Goal: Information Seeking & Learning: Learn about a topic

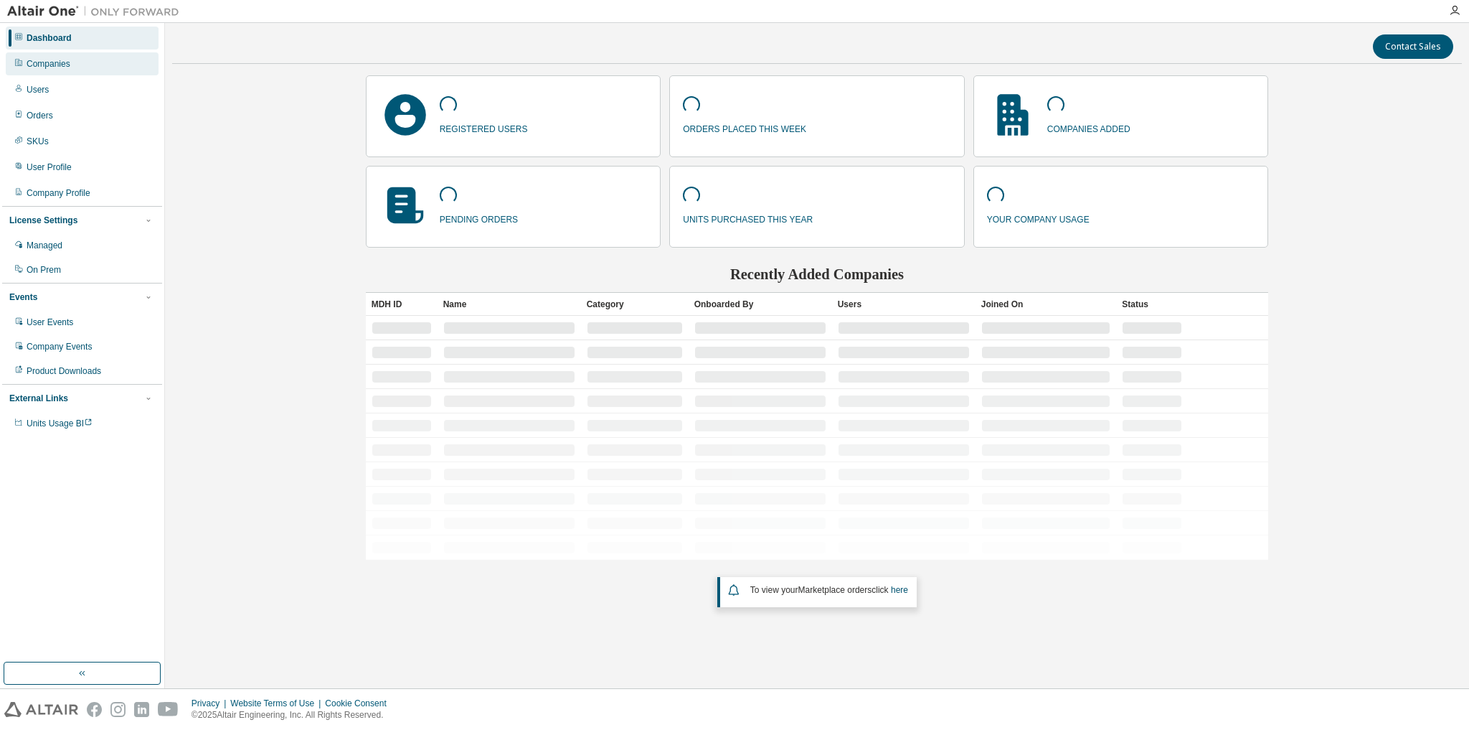
click at [45, 66] on div "Companies" at bounding box center [49, 63] width 44 height 11
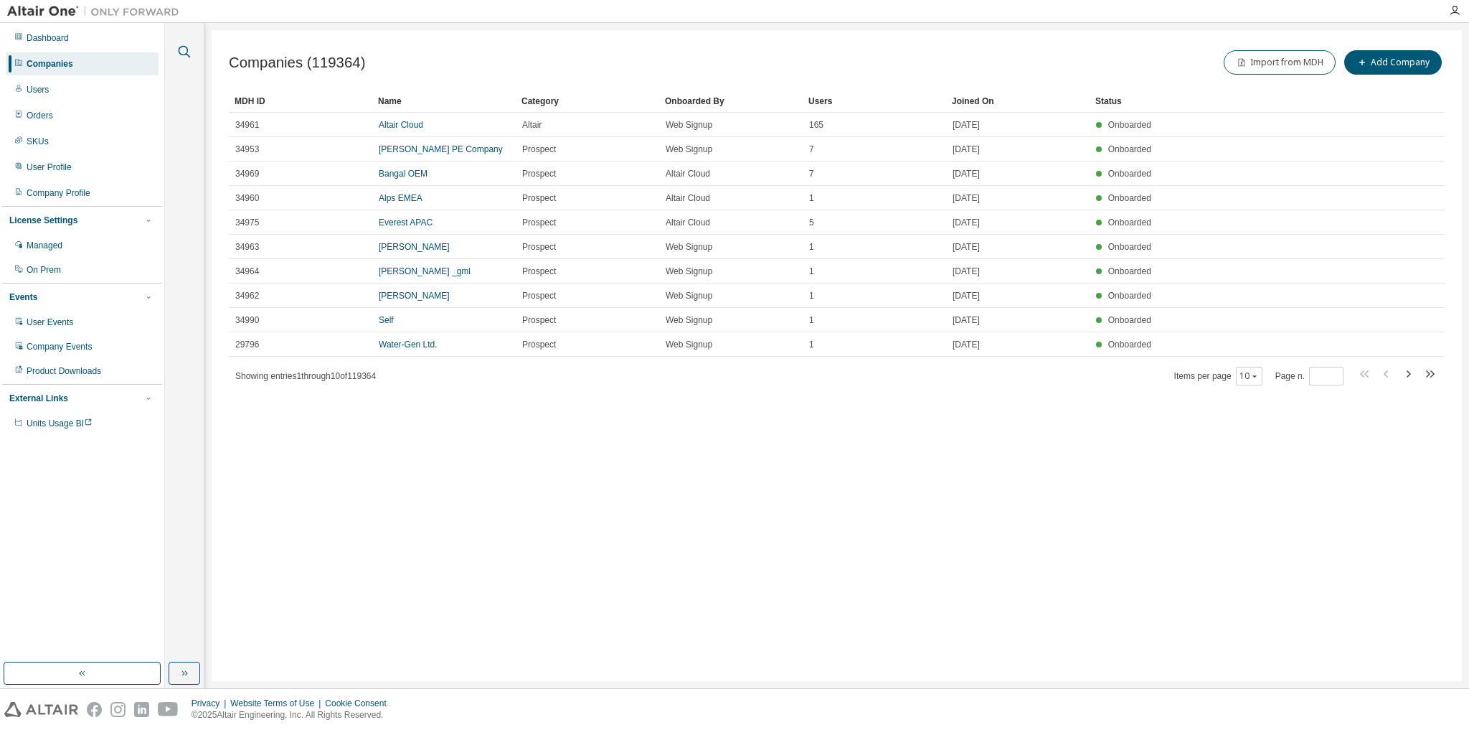
click at [176, 52] on icon "button" at bounding box center [184, 51] width 17 height 17
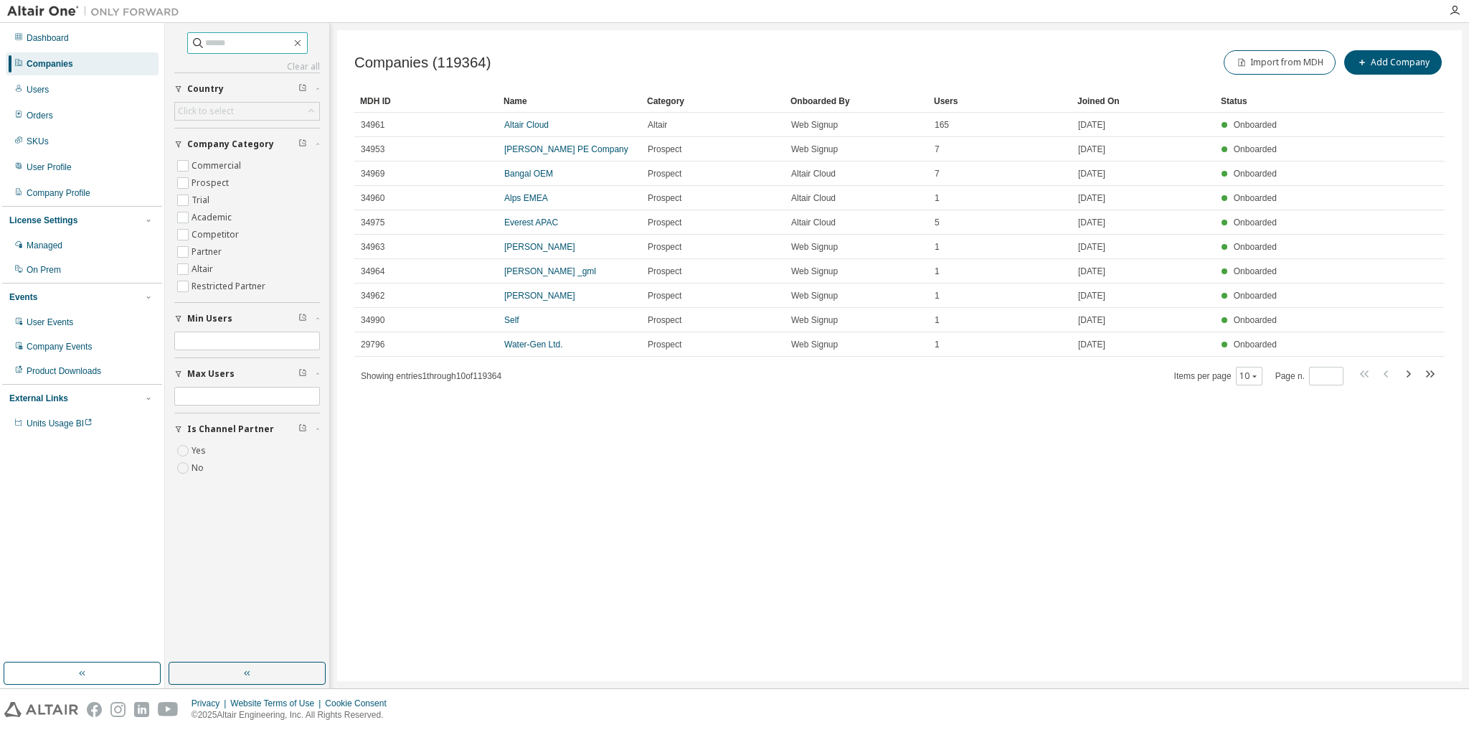
click at [234, 38] on input "text" at bounding box center [248, 43] width 86 height 14
type input "*********"
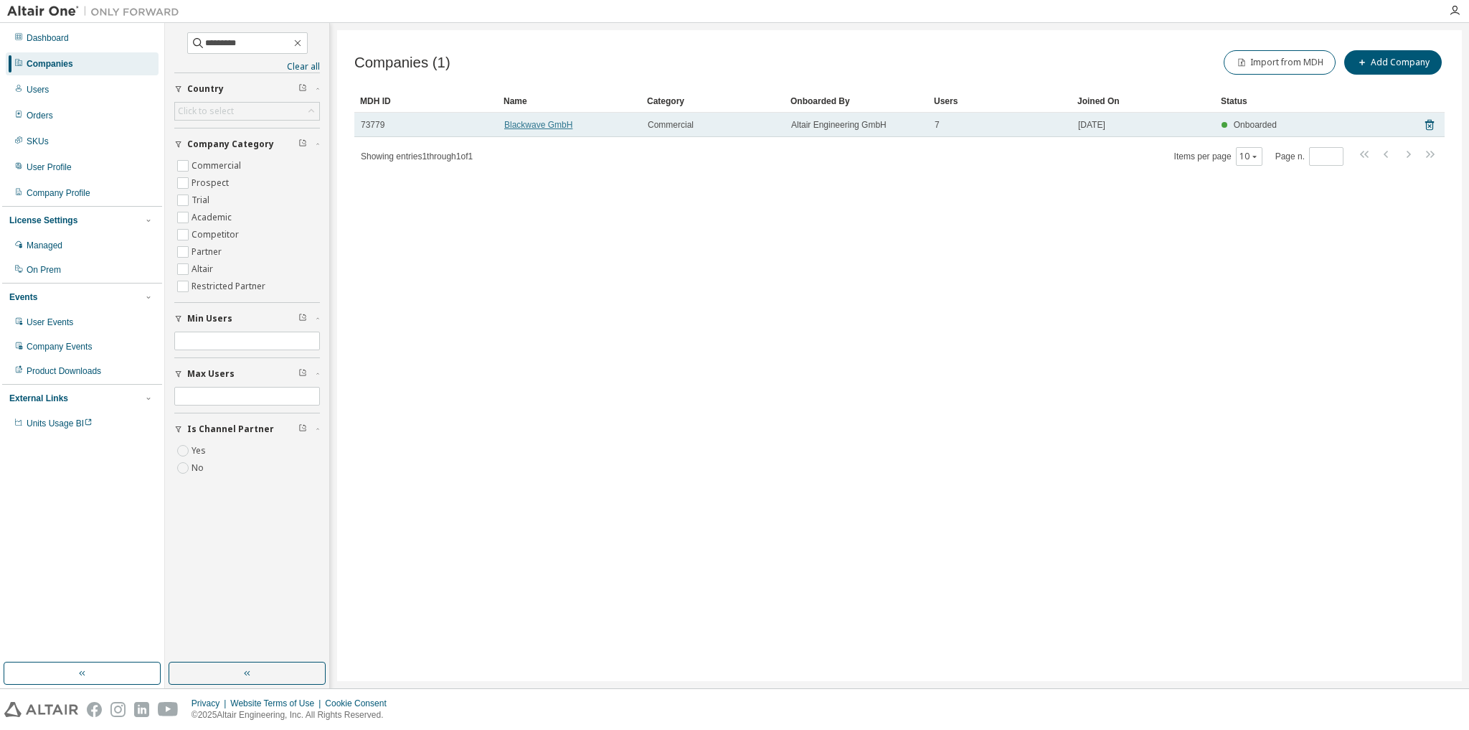
click at [564, 126] on link "Blackwave GmbH" at bounding box center [538, 125] width 68 height 10
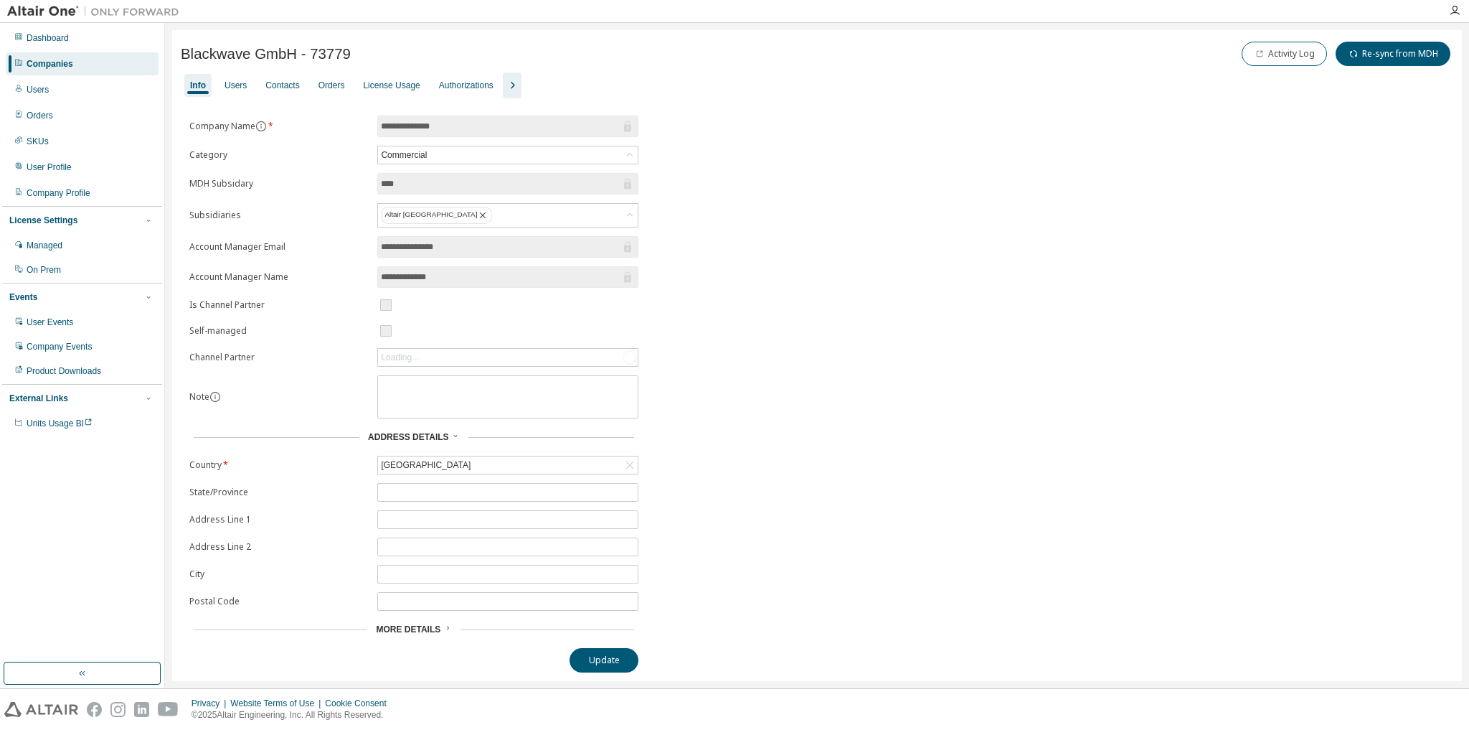
click at [235, 86] on div "Users" at bounding box center [236, 85] width 22 height 11
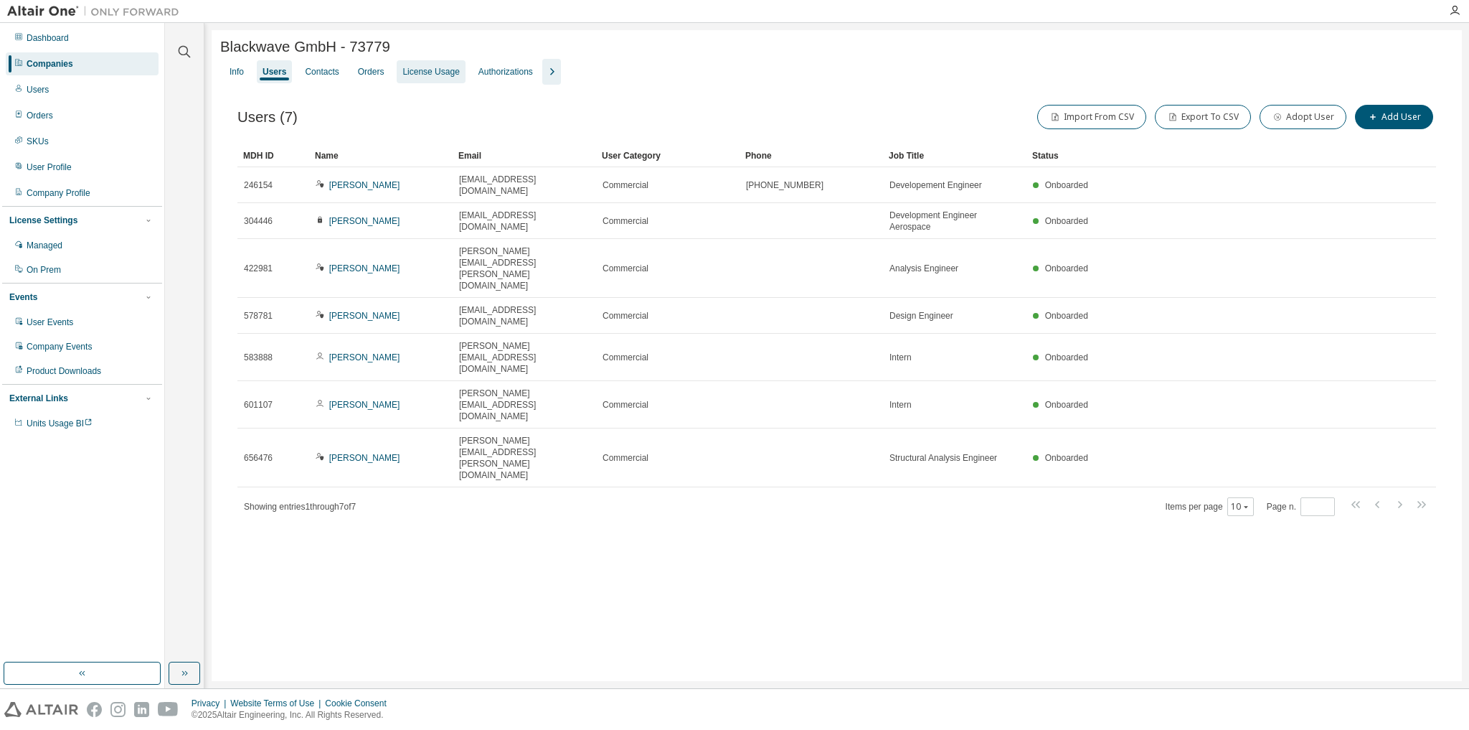
click at [422, 71] on div "License Usage" at bounding box center [430, 71] width 57 height 11
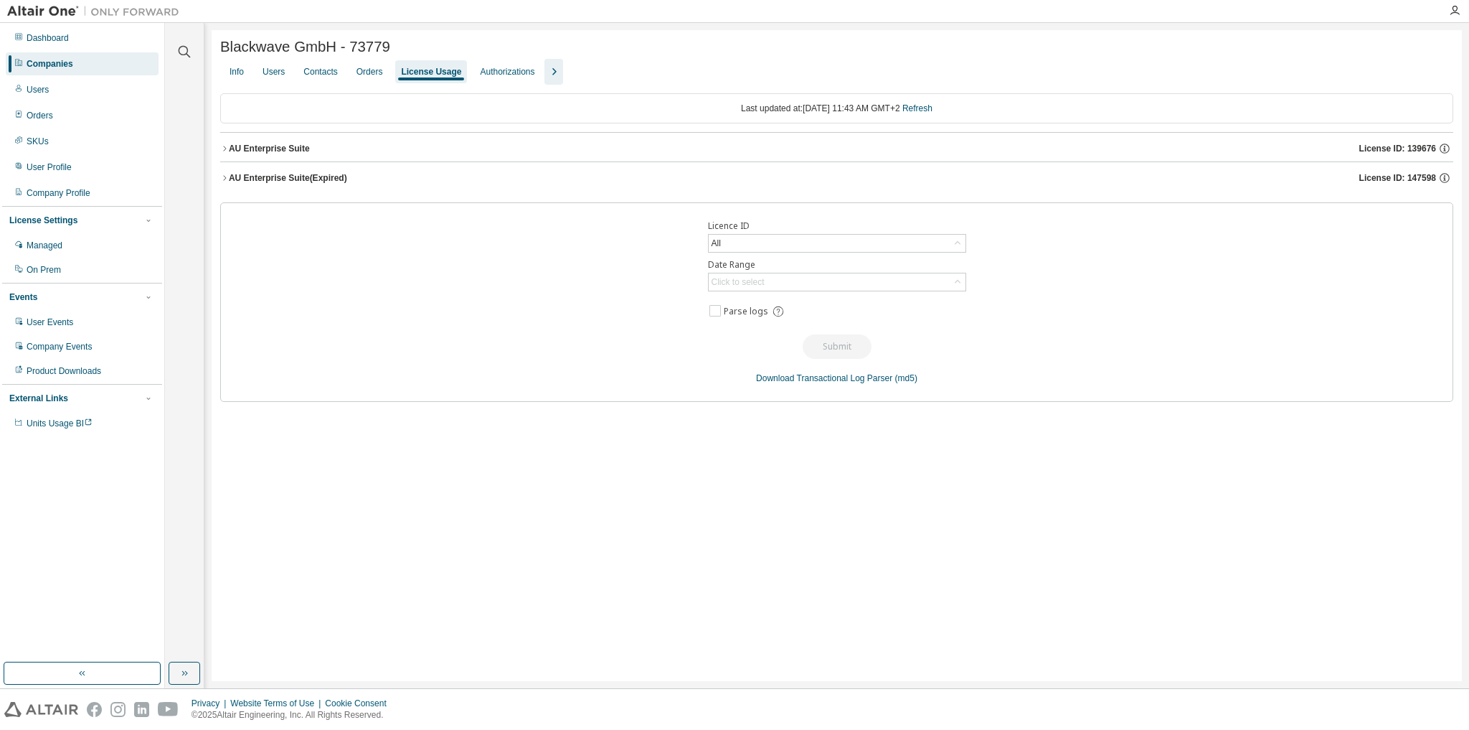
click at [552, 74] on icon "button" at bounding box center [554, 71] width 4 height 7
click at [1444, 181] on icon "button" at bounding box center [1444, 177] width 13 height 13
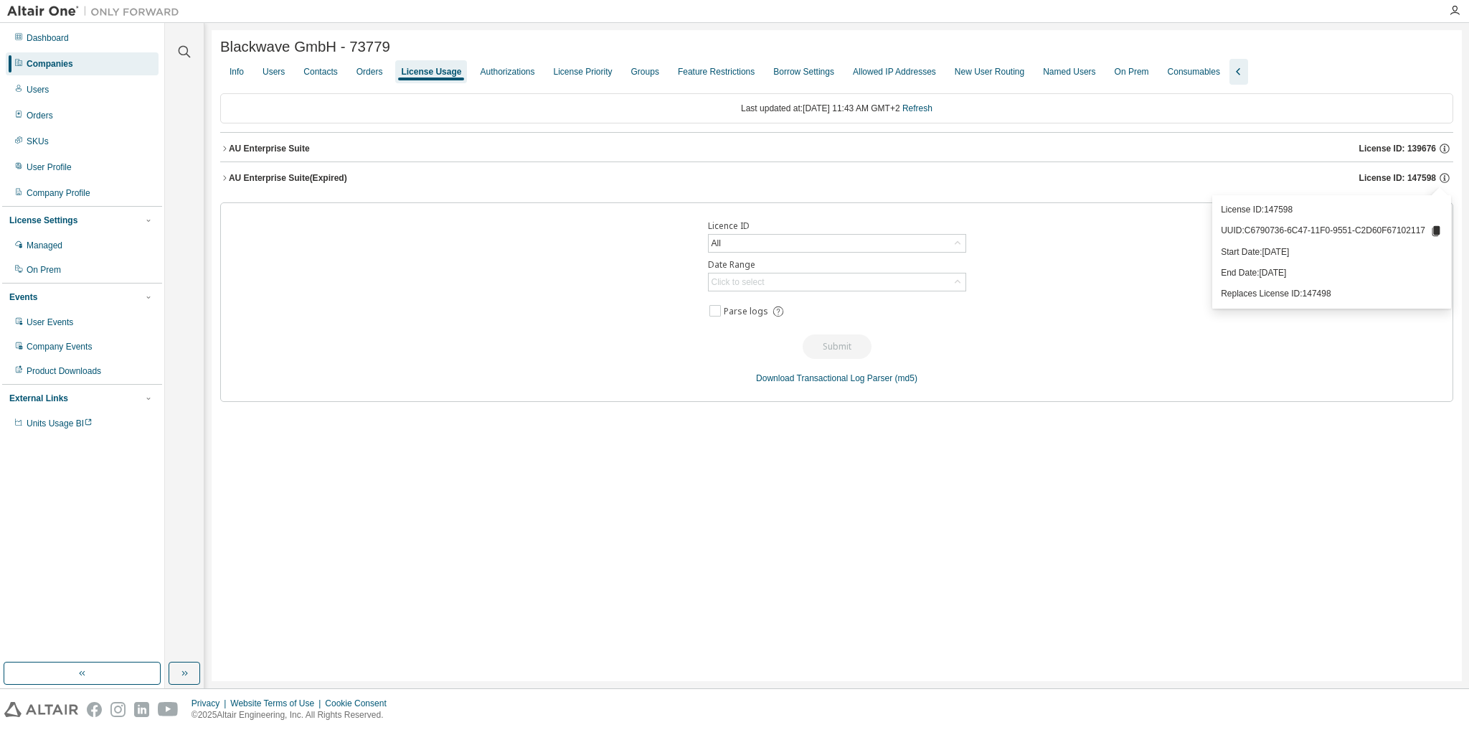
click at [225, 174] on button "AU Enterprise Suite (Expired) License ID: 147598" at bounding box center [836, 178] width 1233 height 32
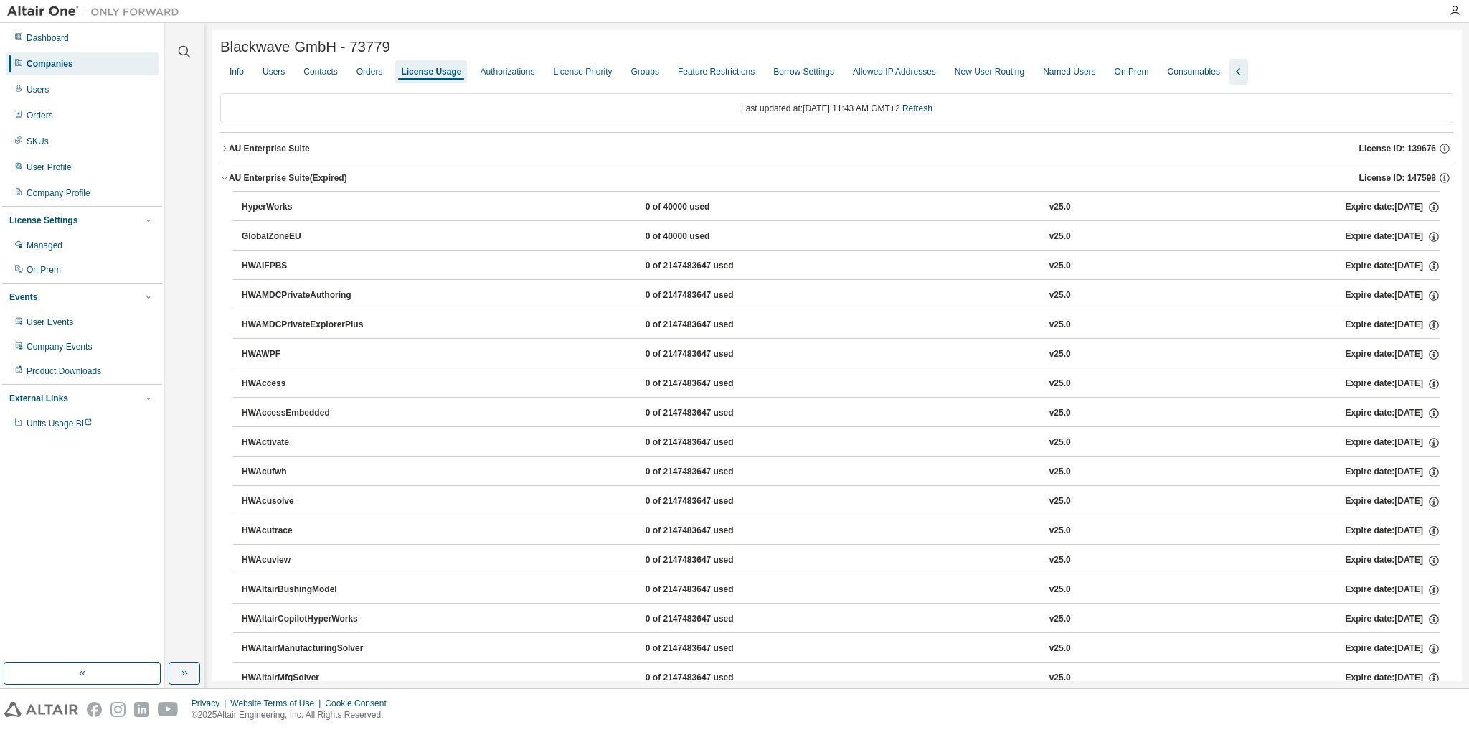
click at [225, 174] on button "AU Enterprise Suite (Expired) License ID: 147598" at bounding box center [836, 178] width 1233 height 32
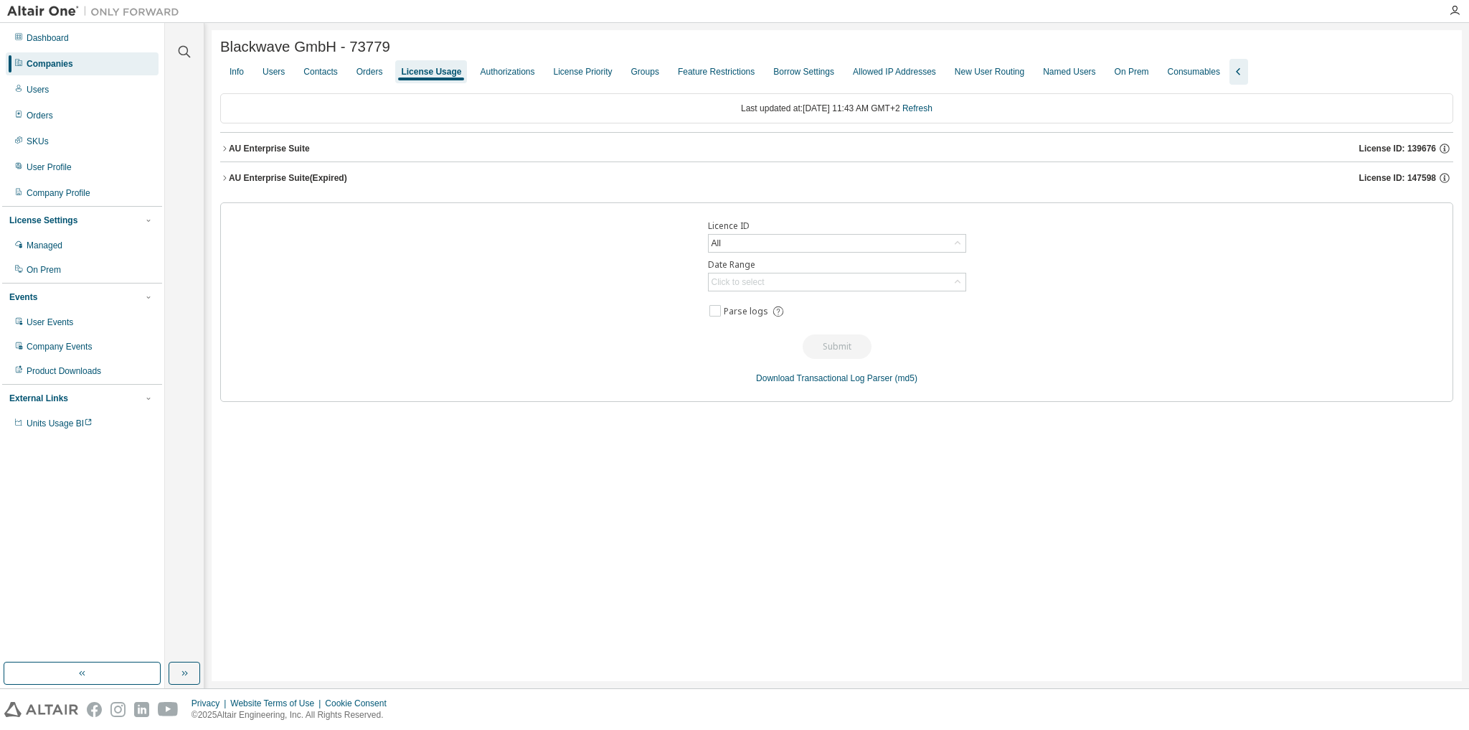
click at [223, 146] on icon "button" at bounding box center [224, 148] width 9 height 9
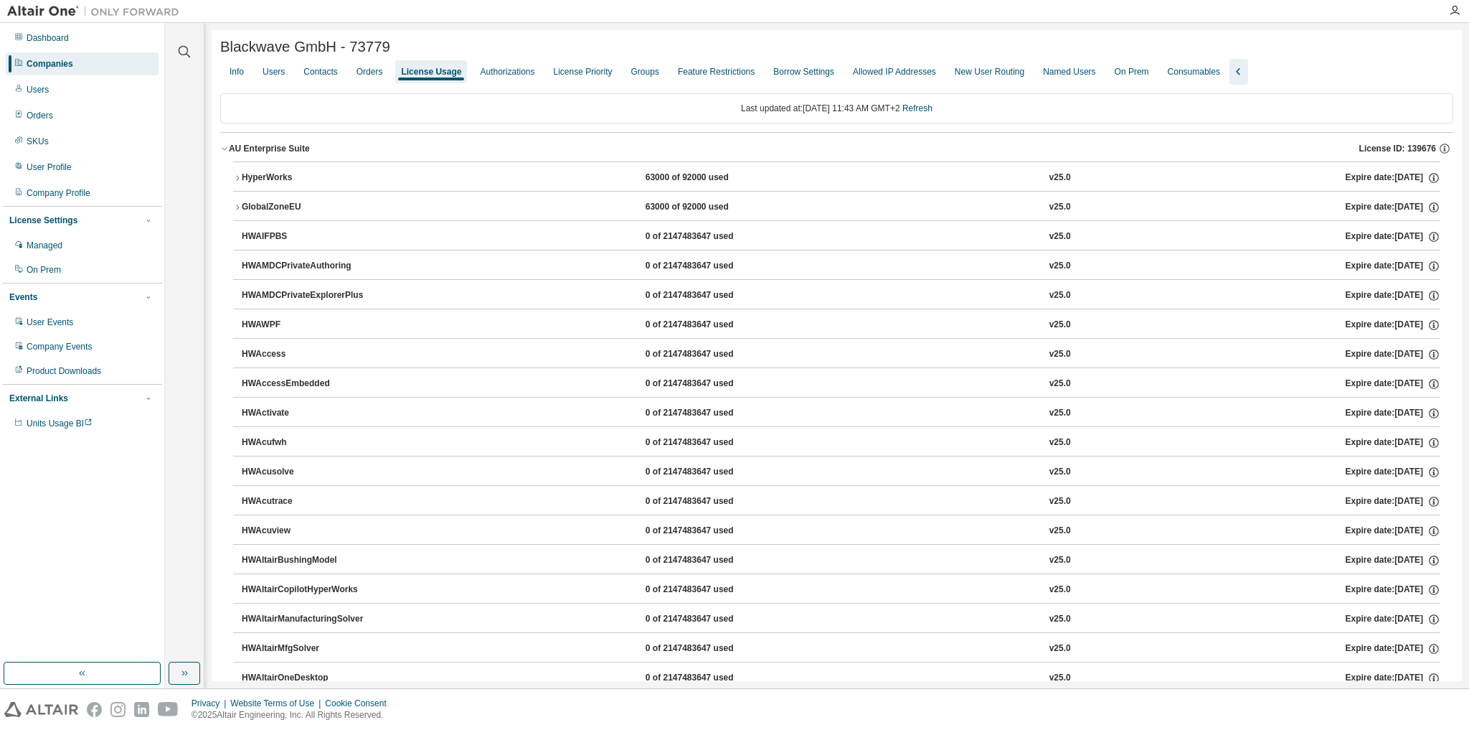
click at [238, 179] on icon "button" at bounding box center [237, 178] width 9 height 9
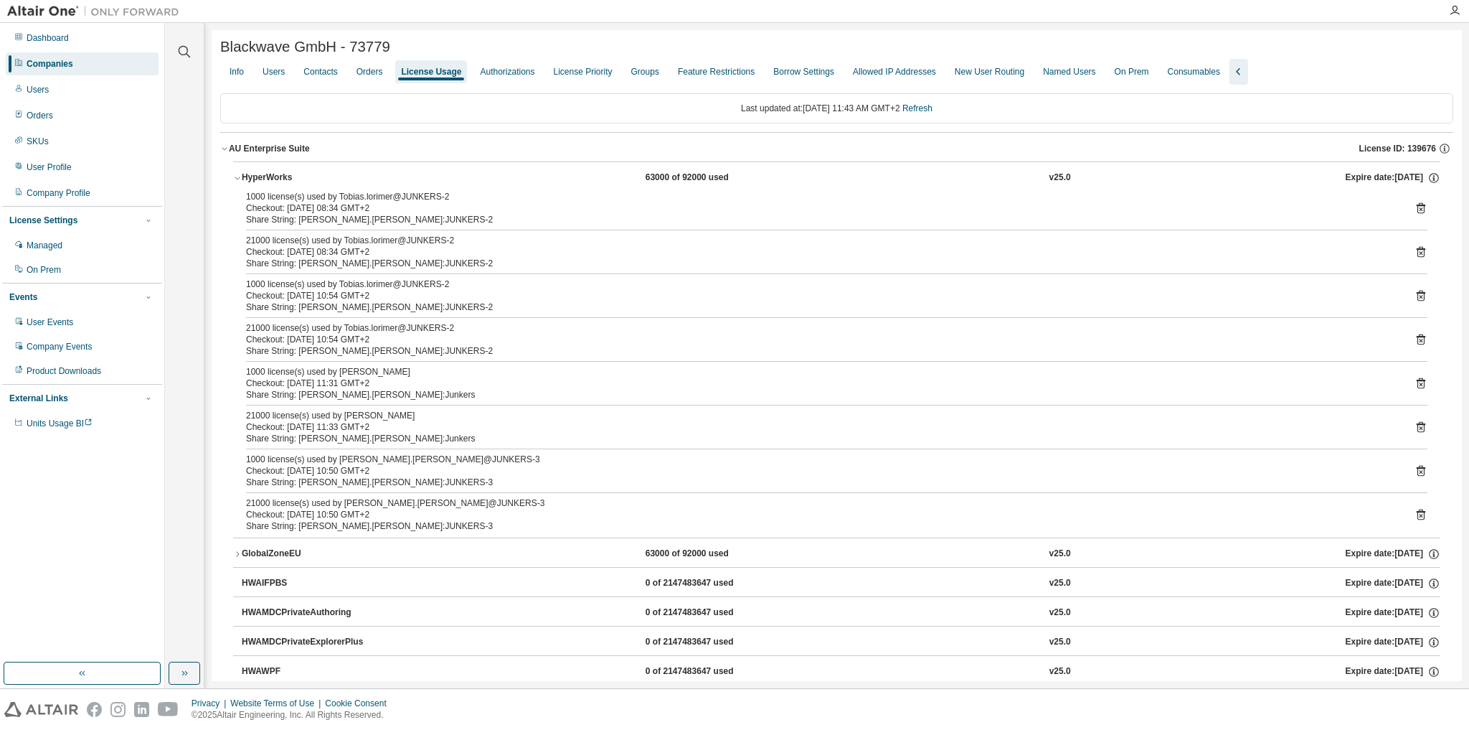
click at [237, 179] on icon "button" at bounding box center [237, 178] width 9 height 9
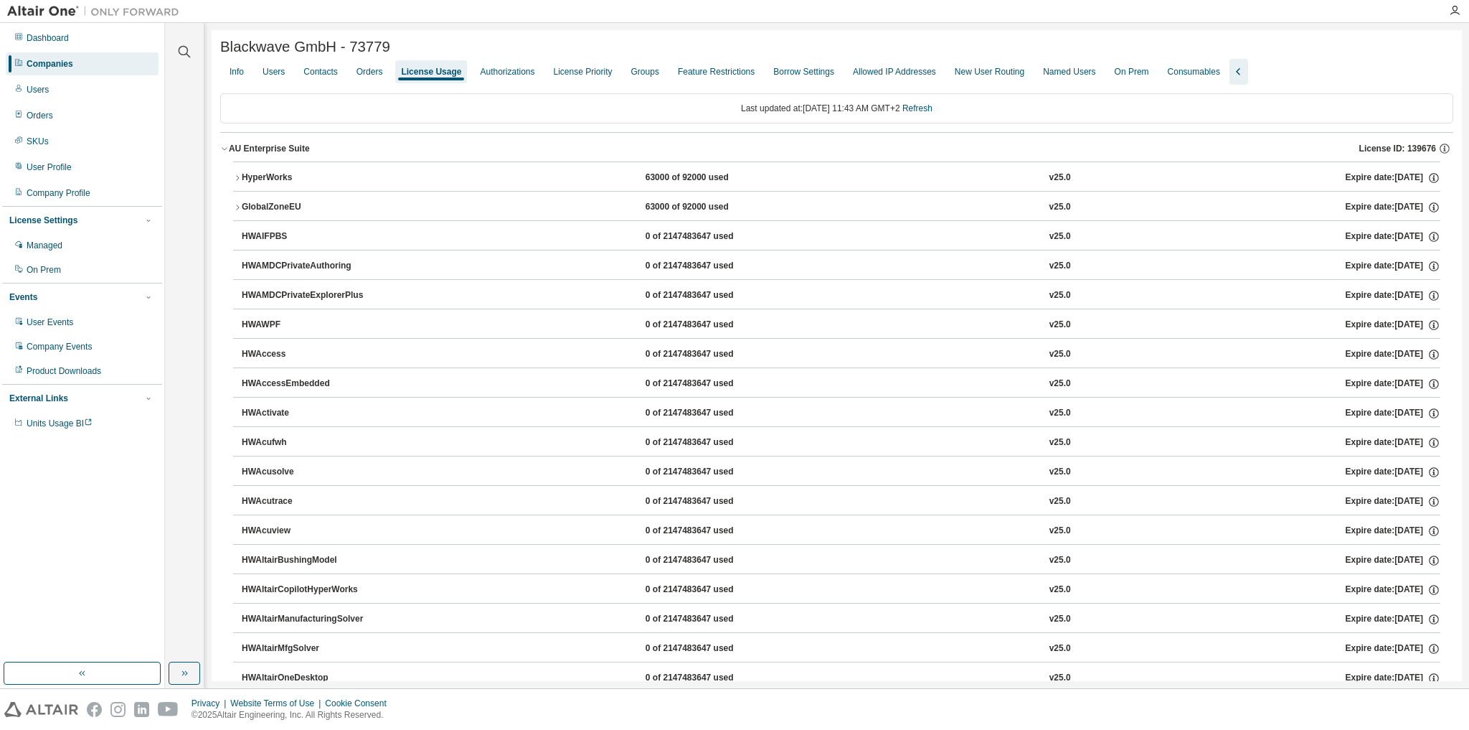
click at [236, 178] on icon "button" at bounding box center [237, 178] width 9 height 9
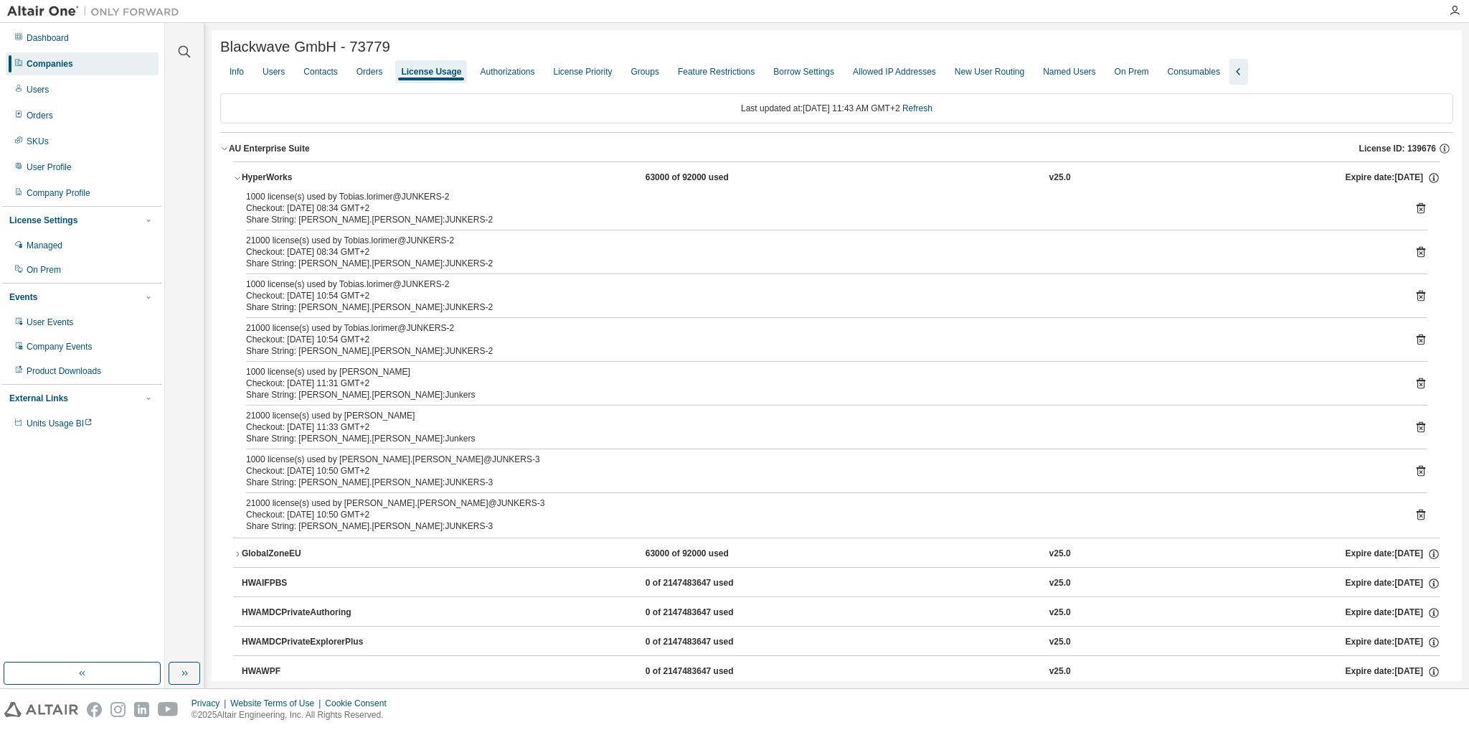
click at [236, 178] on icon "button" at bounding box center [237, 178] width 9 height 9
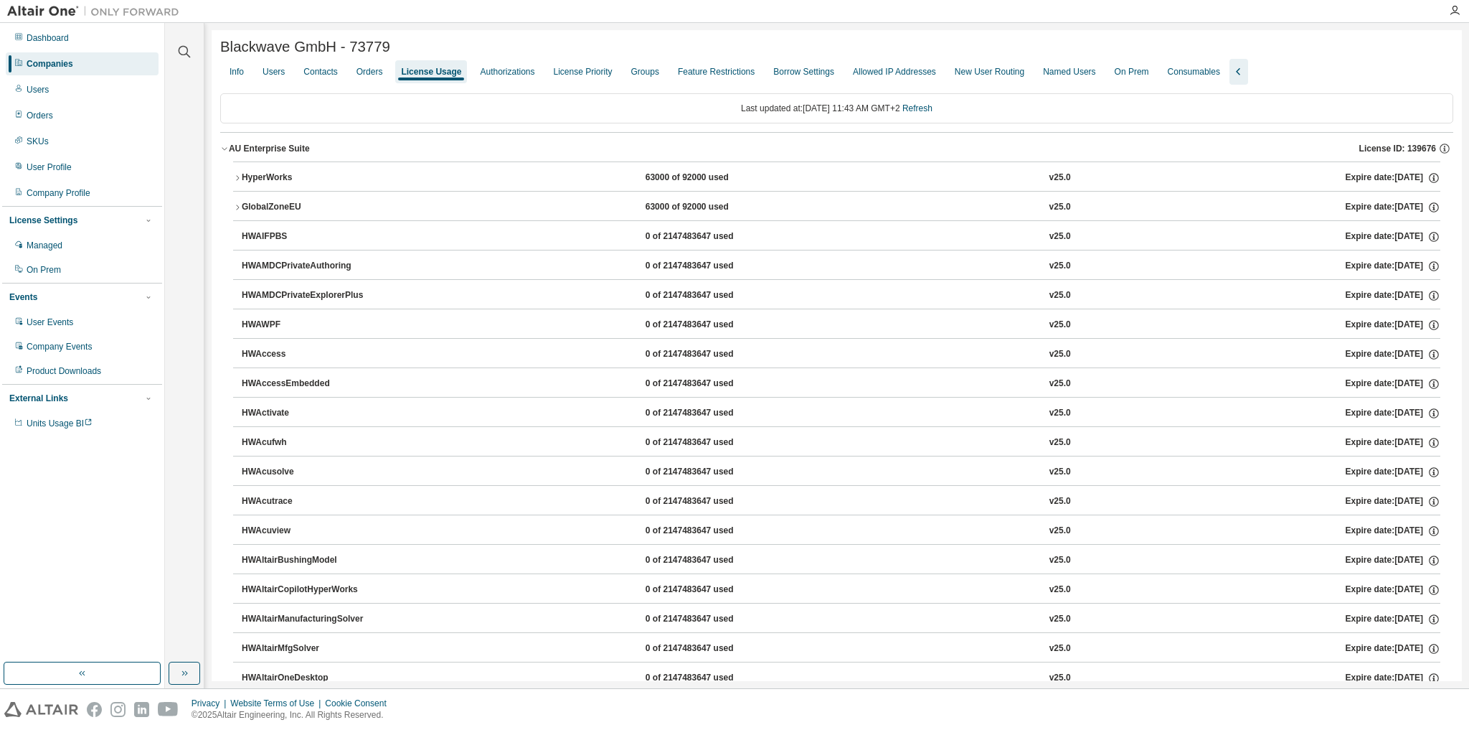
click at [238, 205] on icon "button" at bounding box center [237, 207] width 9 height 9
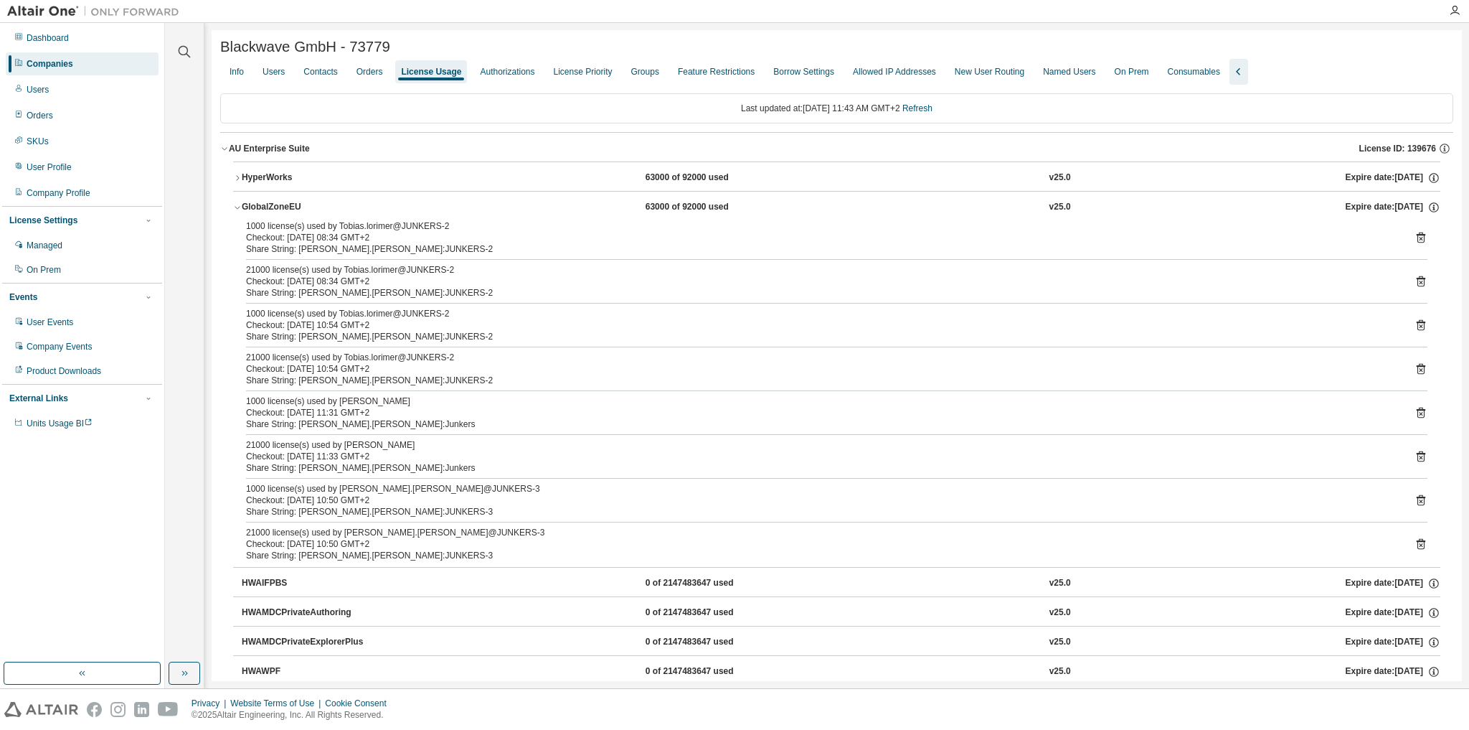
click at [236, 205] on icon "button" at bounding box center [237, 207] width 9 height 9
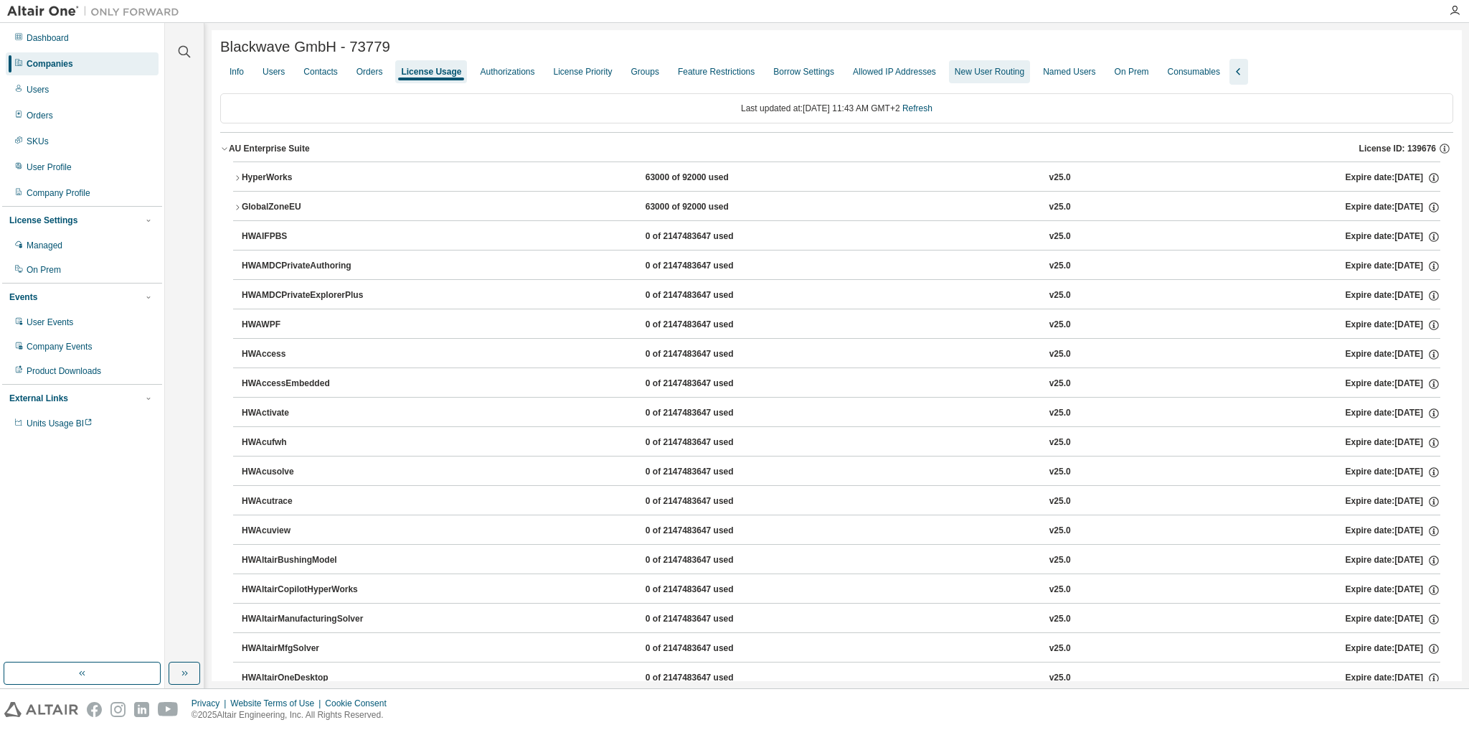
click at [996, 77] on div "New User Routing" at bounding box center [990, 71] width 70 height 11
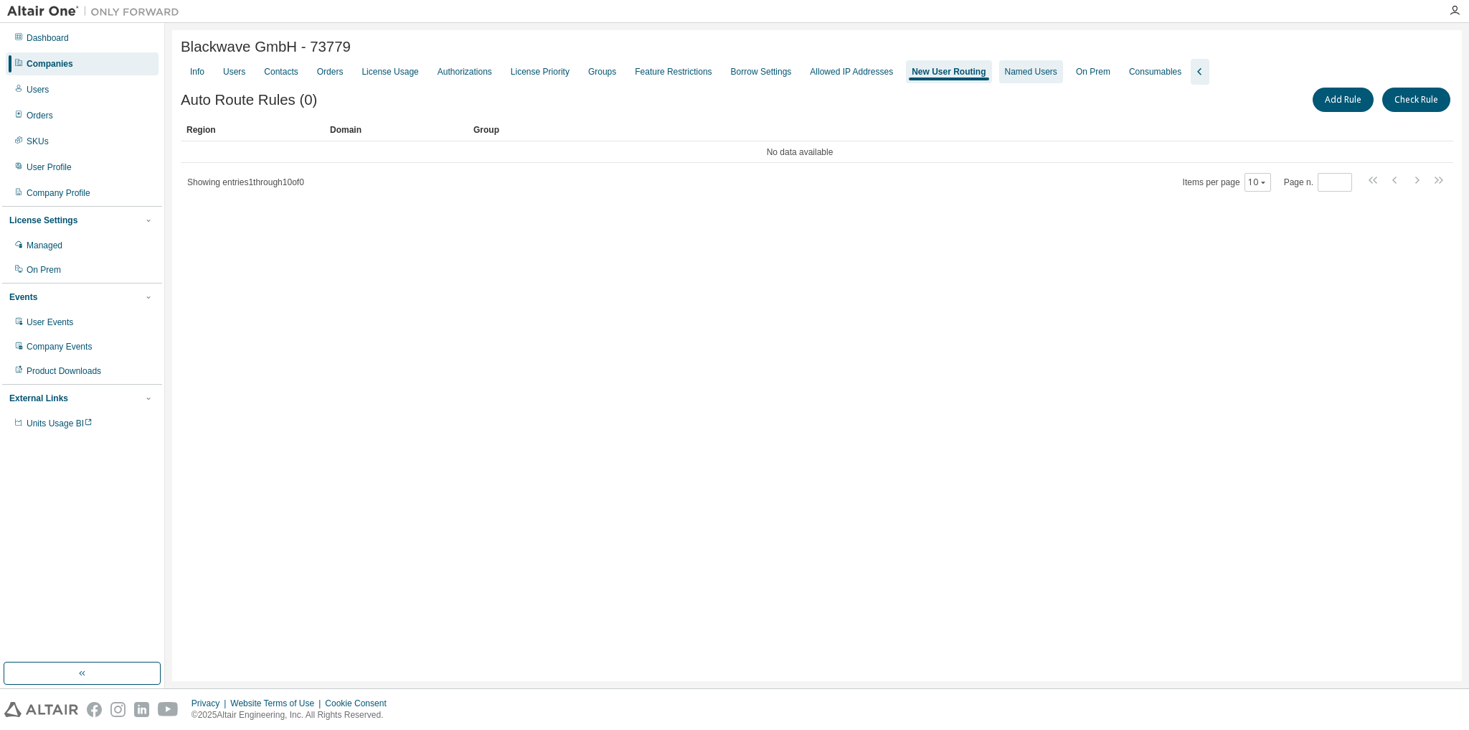
click at [1007, 75] on div "Named Users" at bounding box center [1031, 71] width 52 height 11
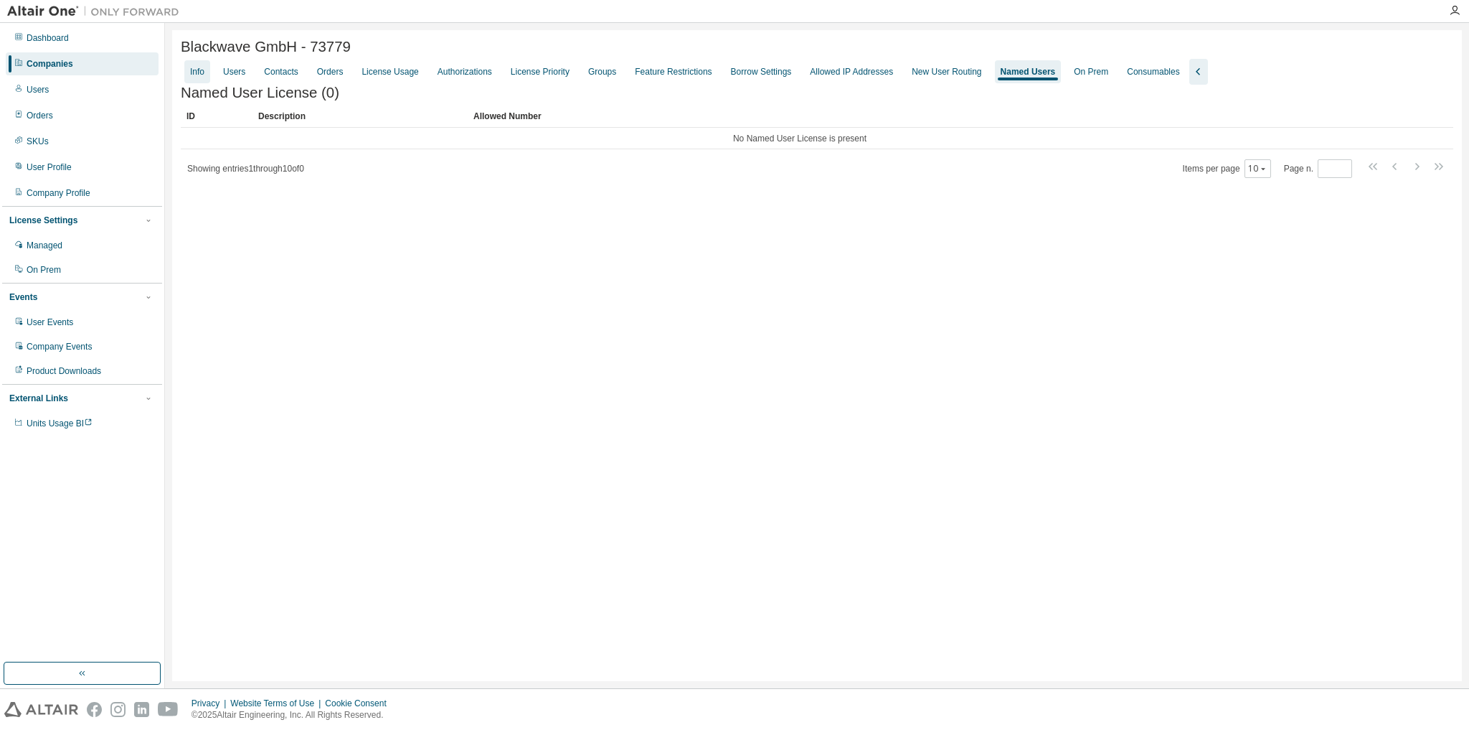
click at [194, 70] on div "Info" at bounding box center [197, 71] width 14 height 11
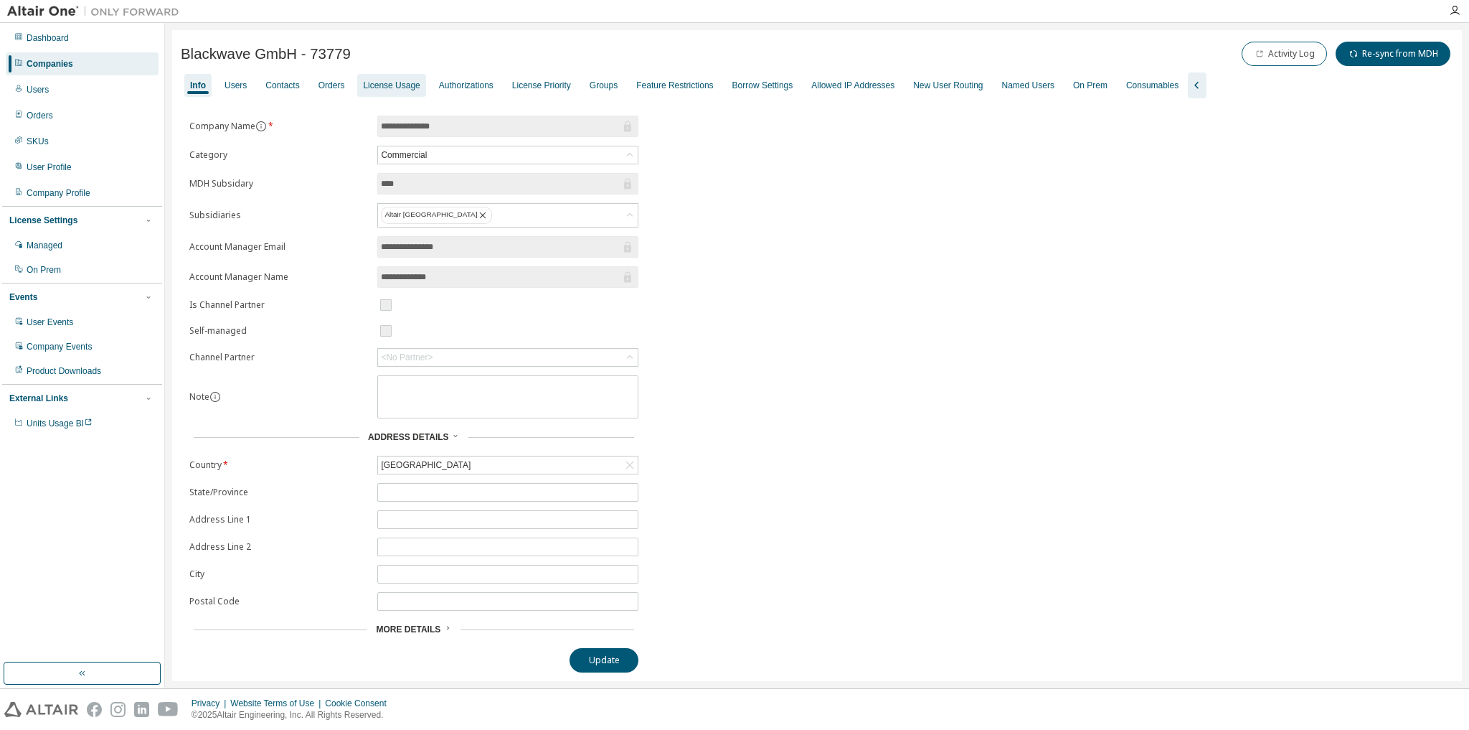
click at [393, 87] on div "License Usage" at bounding box center [391, 85] width 57 height 11
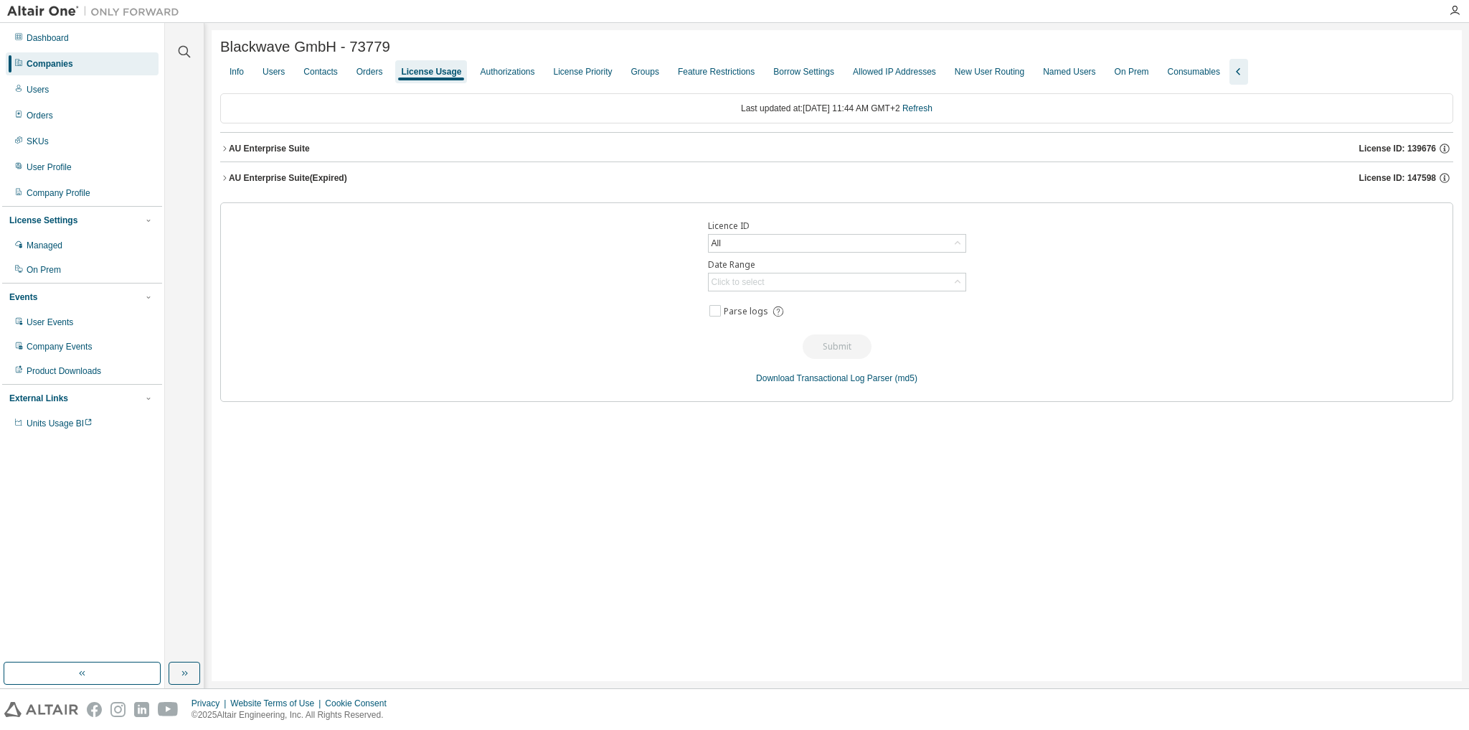
drag, startPoint x: 692, startPoint y: 723, endPoint x: 339, endPoint y: 23, distance: 784.5
click at [339, 23] on div "Clear all Collapse on share string Yes No Only used licenses Yes No Only my usa…" at bounding box center [817, 355] width 1304 height 665
click at [55, 57] on div "Companies" at bounding box center [82, 63] width 153 height 23
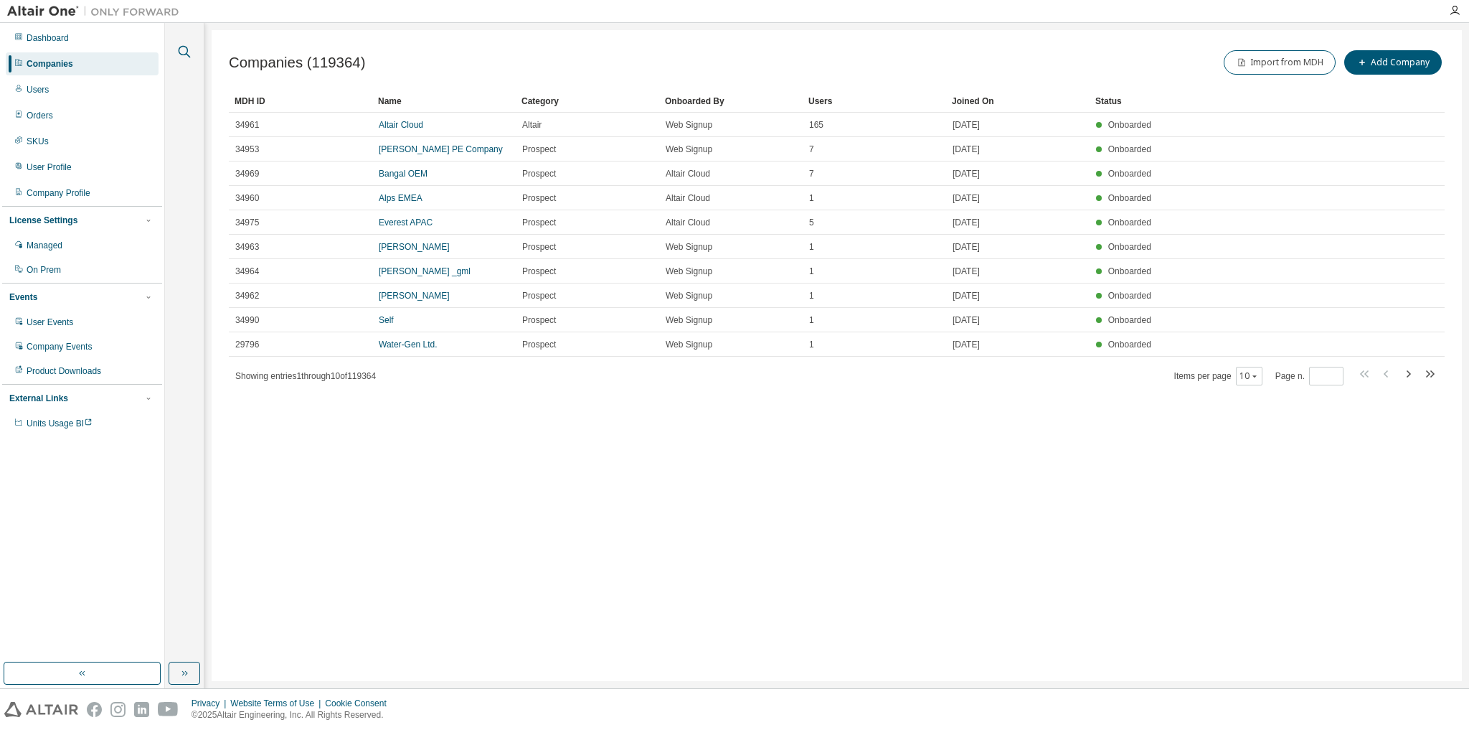
click at [184, 52] on icon "button" at bounding box center [184, 51] width 17 height 17
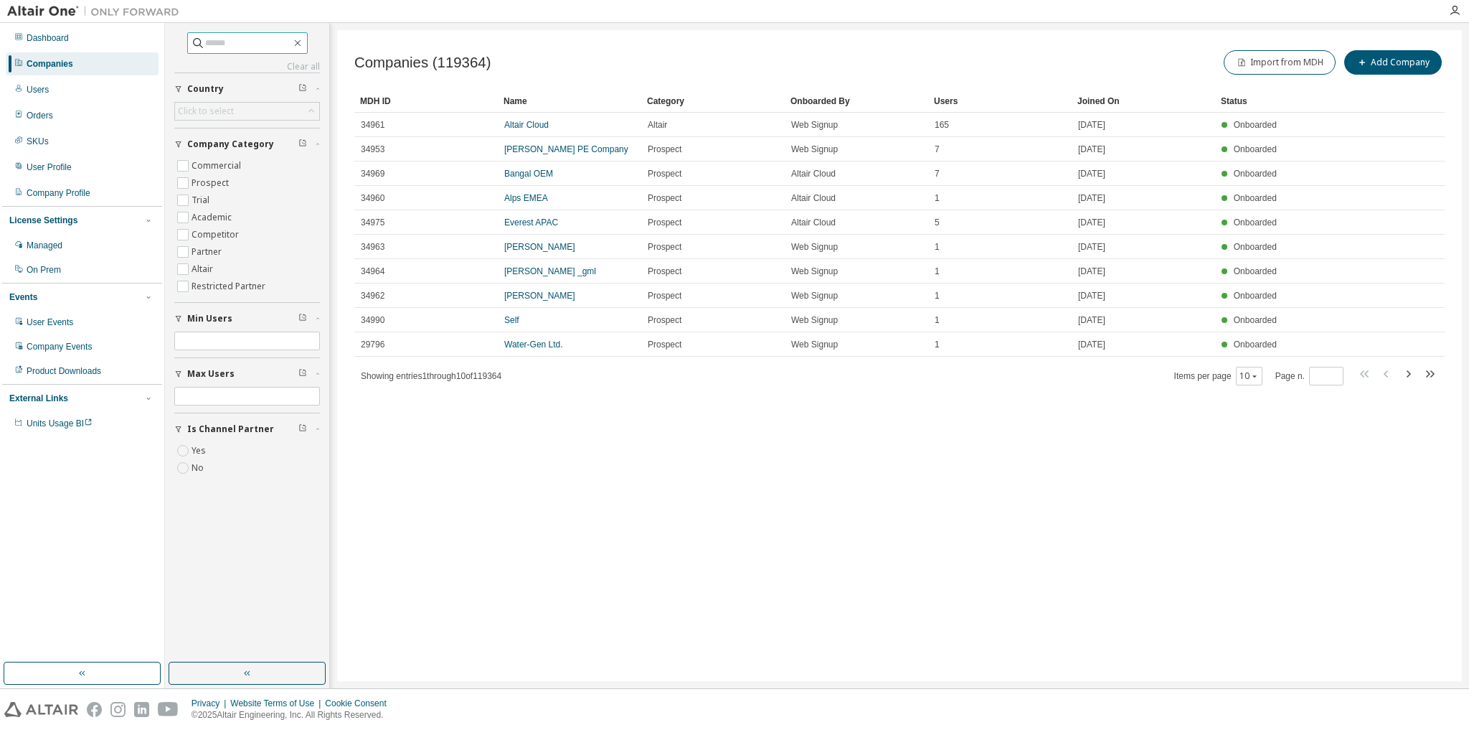
click at [253, 47] on input "text" at bounding box center [248, 43] width 86 height 14
type input "**********"
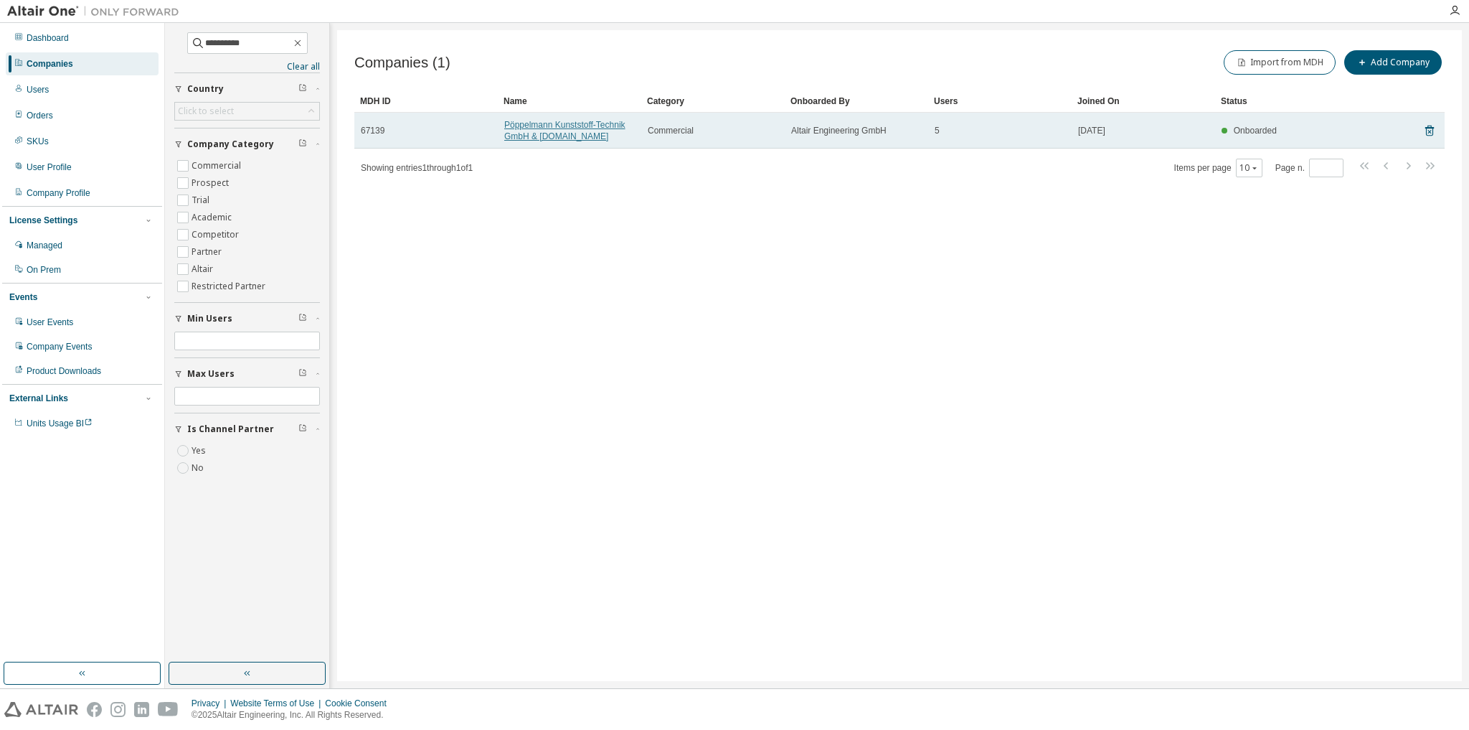
click at [578, 126] on link "Pöppelmann Kunststoff-Technik GmbH & Co.KG" at bounding box center [564, 131] width 121 height 22
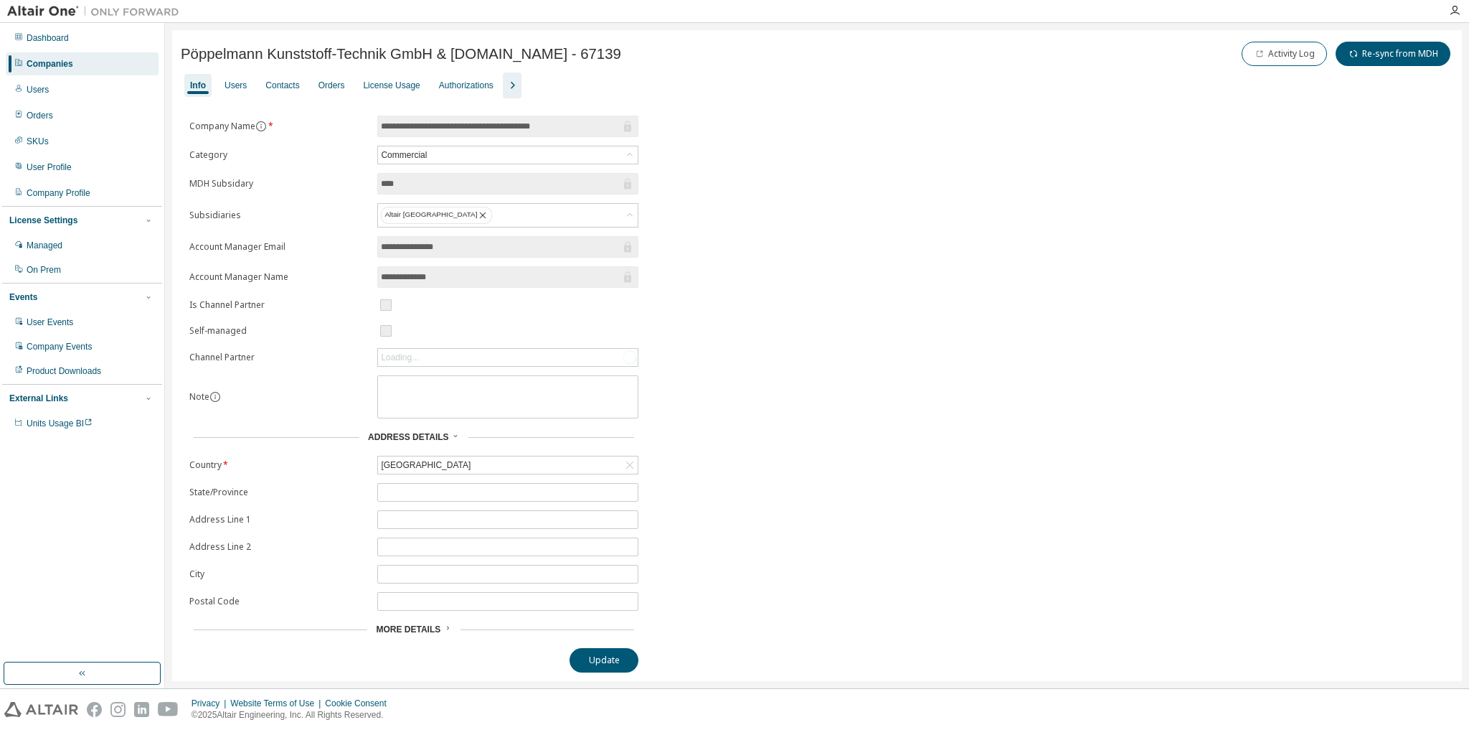
click at [505, 83] on icon "button" at bounding box center [512, 85] width 17 height 17
click at [402, 82] on div "License Usage" at bounding box center [391, 85] width 57 height 11
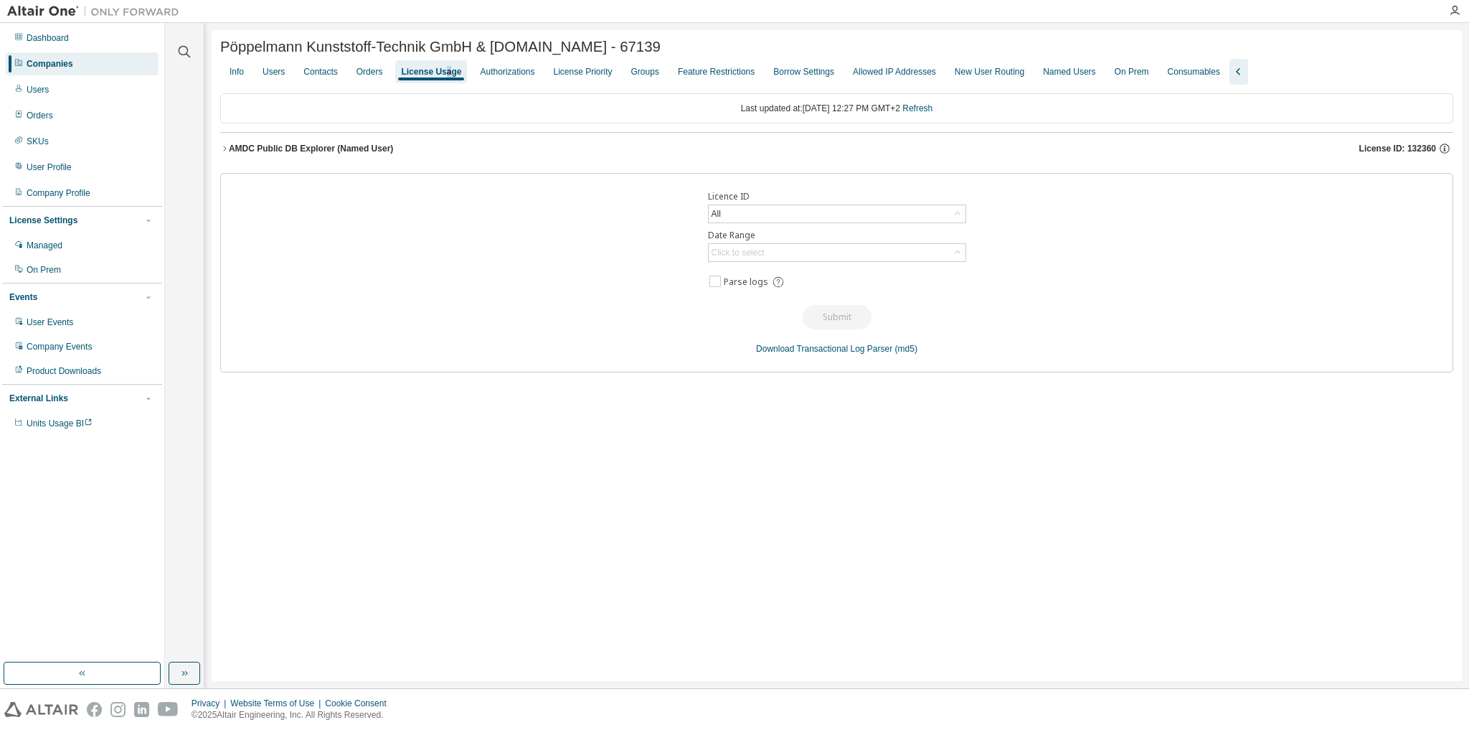
click at [308, 146] on div "AMDC Public DB Explorer (Named User)" at bounding box center [311, 148] width 164 height 11
click at [316, 181] on div "AMDCPublicExplorerFeature" at bounding box center [306, 177] width 129 height 13
click at [258, 179] on div "AMDCPublicExplorerFeature" at bounding box center [306, 177] width 129 height 13
click at [227, 149] on icon "button" at bounding box center [224, 148] width 9 height 9
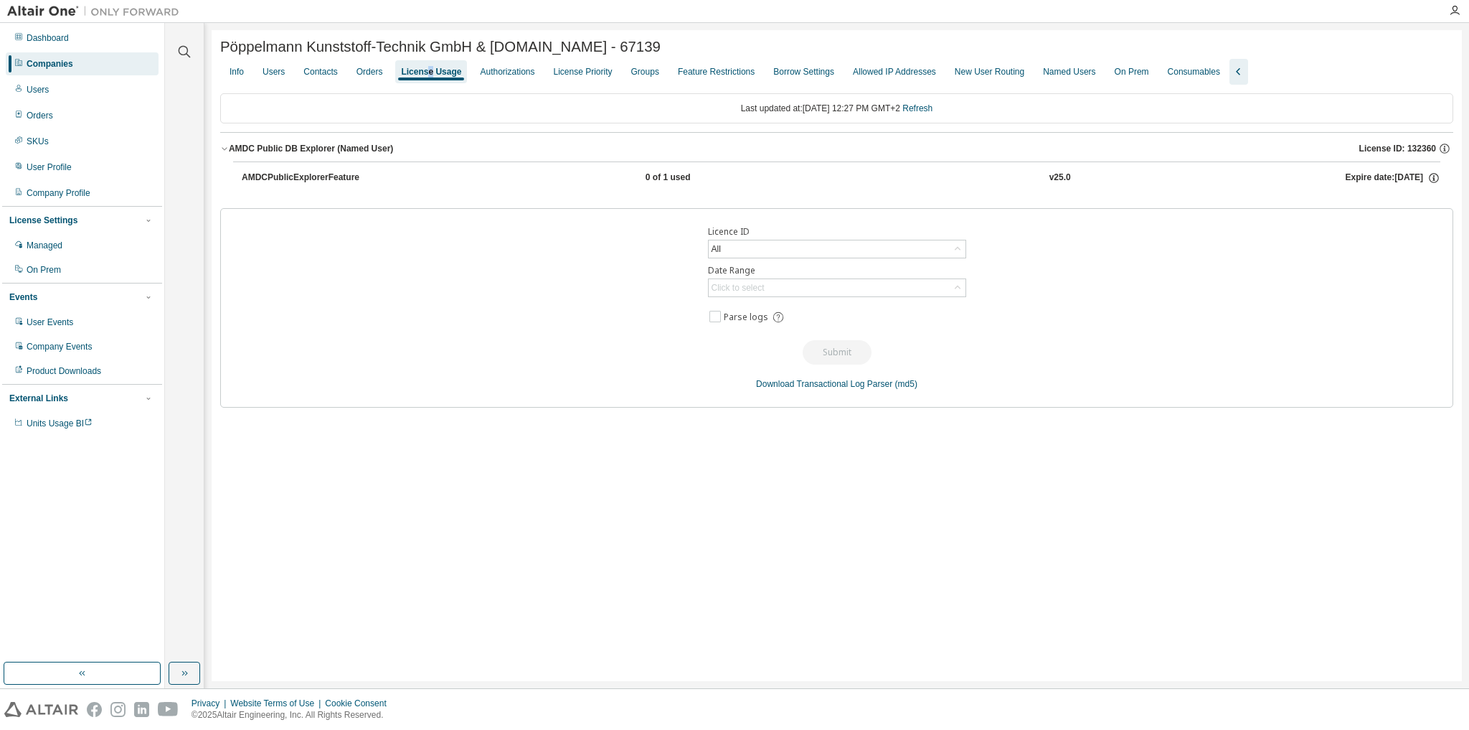
click at [425, 76] on div "License Usage" at bounding box center [431, 71] width 60 height 11
click at [282, 80] on div "Users" at bounding box center [274, 71] width 34 height 23
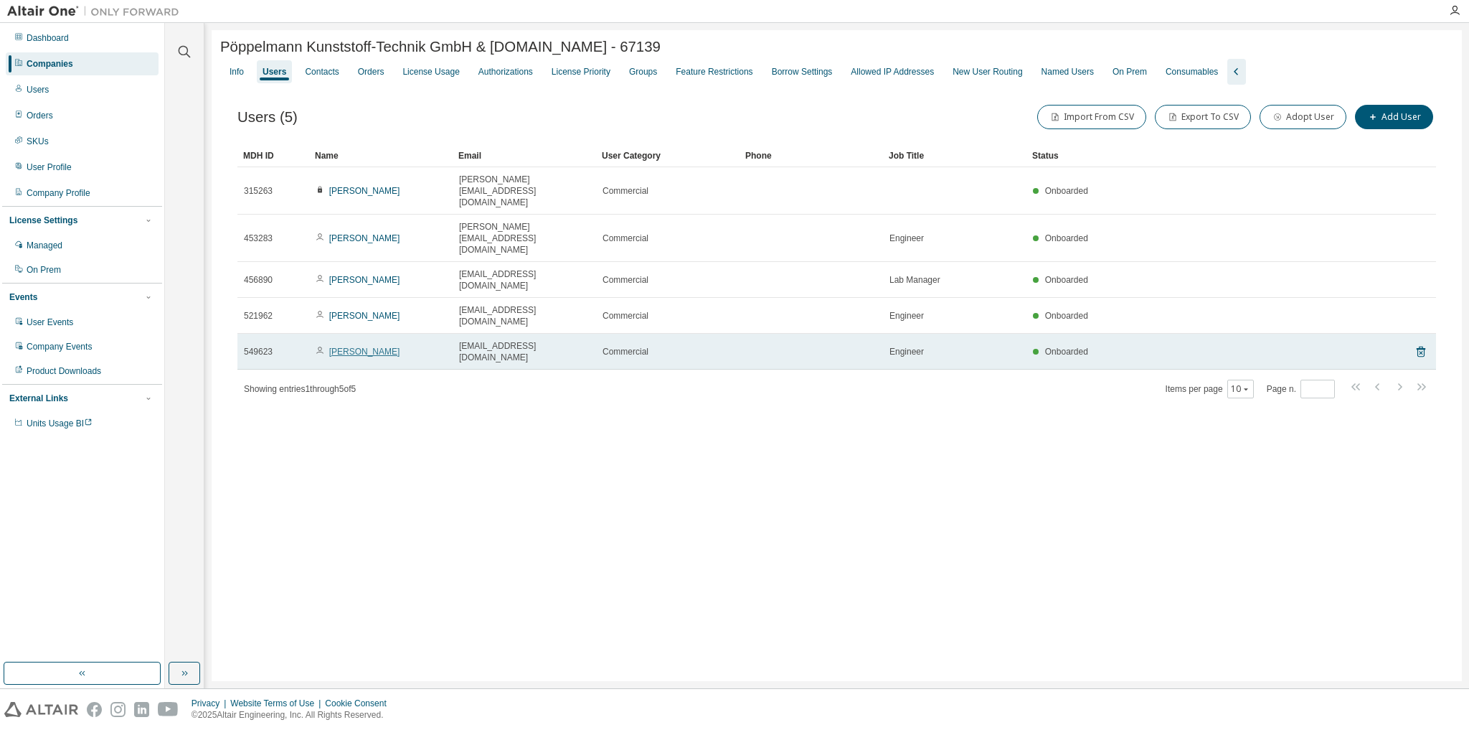
click at [367, 347] on link "Lukas Tirre" at bounding box center [364, 352] width 71 height 10
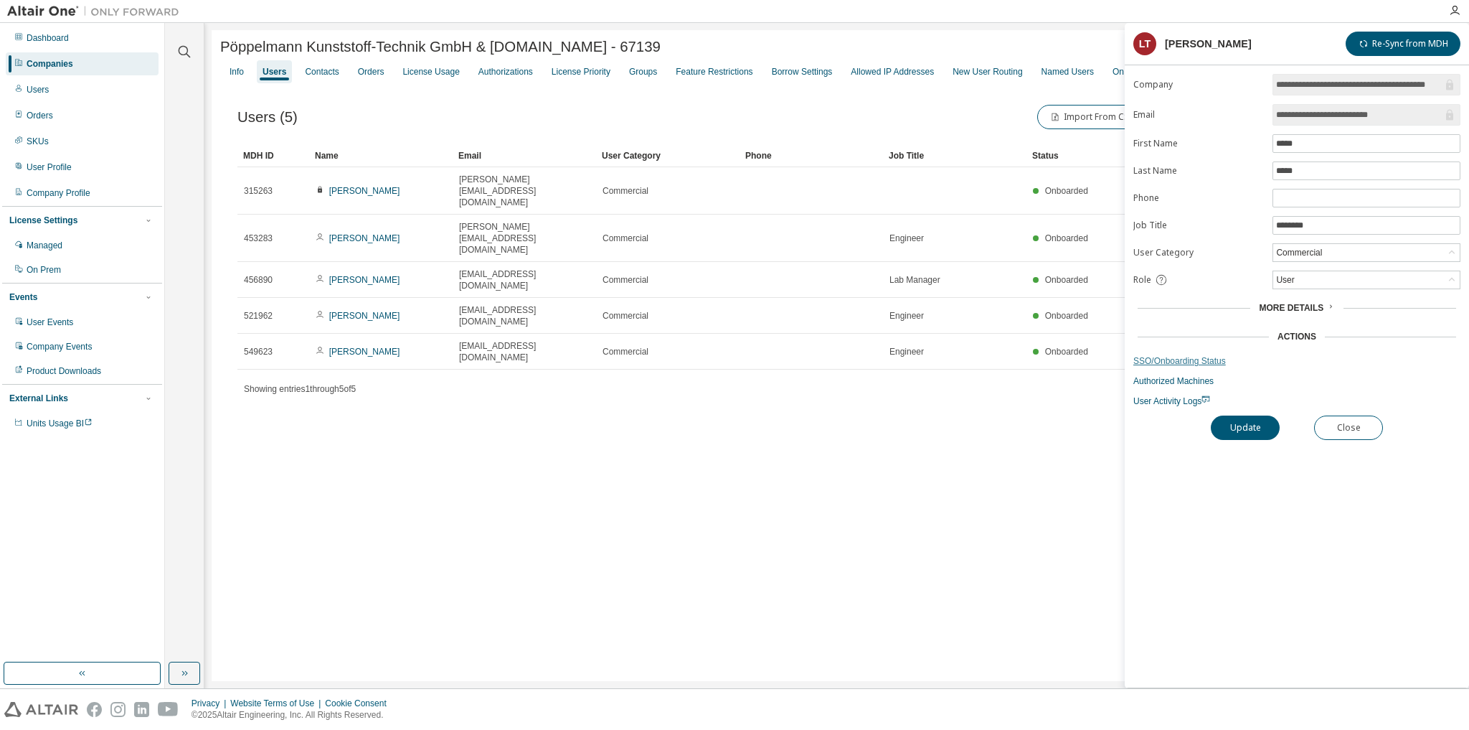
click at [1211, 359] on link "SSO/Onboarding Status" at bounding box center [1297, 360] width 327 height 11
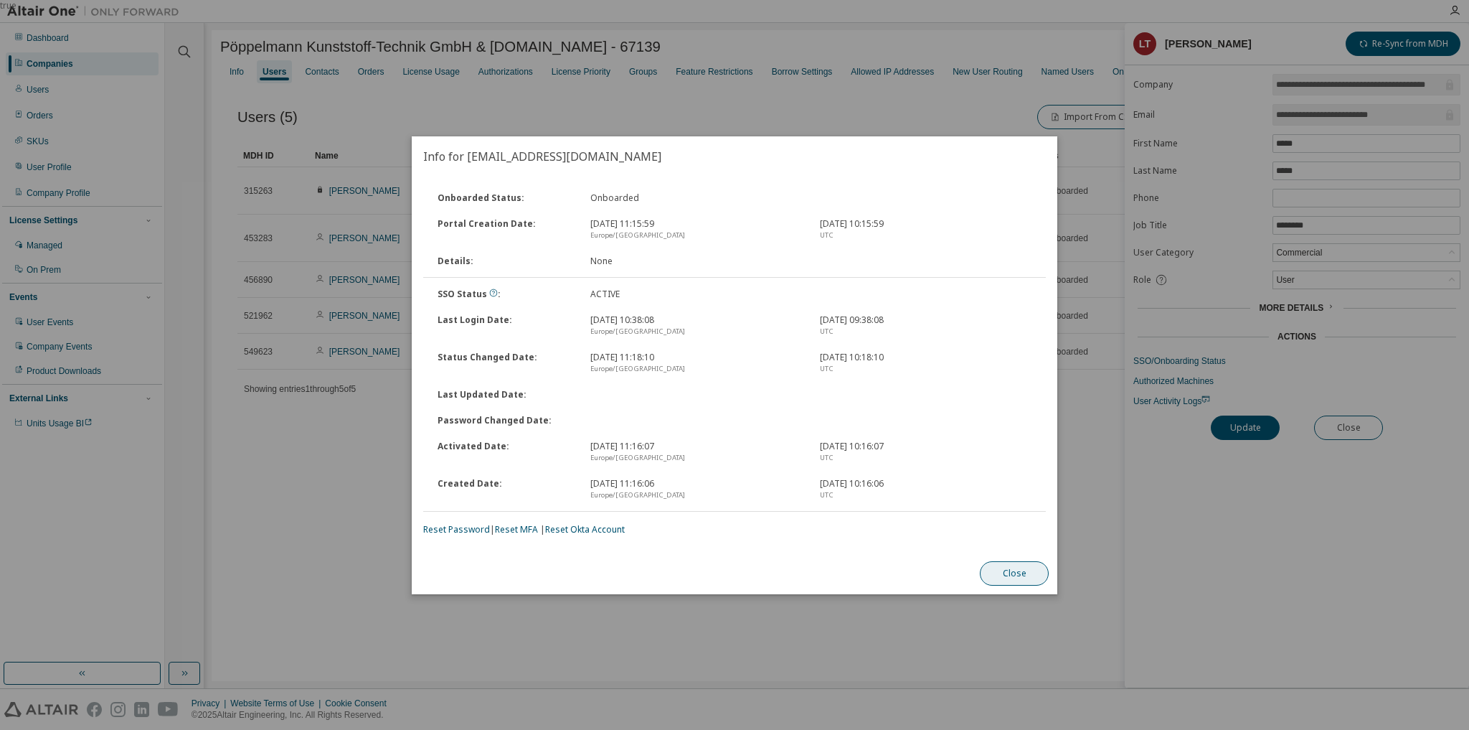
click at [1013, 571] on button "Close" at bounding box center [1014, 573] width 69 height 24
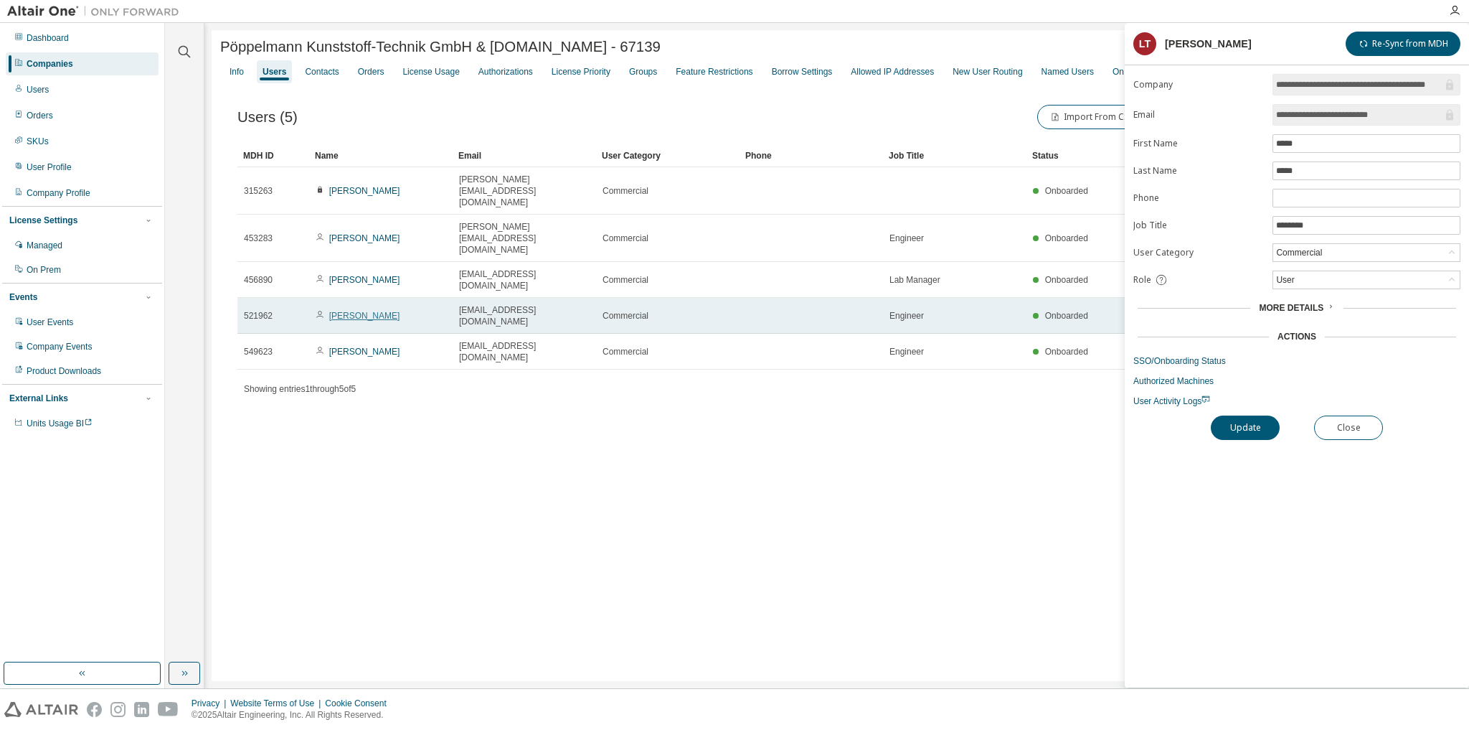
click at [359, 311] on link "Wilhelm Luft" at bounding box center [364, 316] width 71 height 10
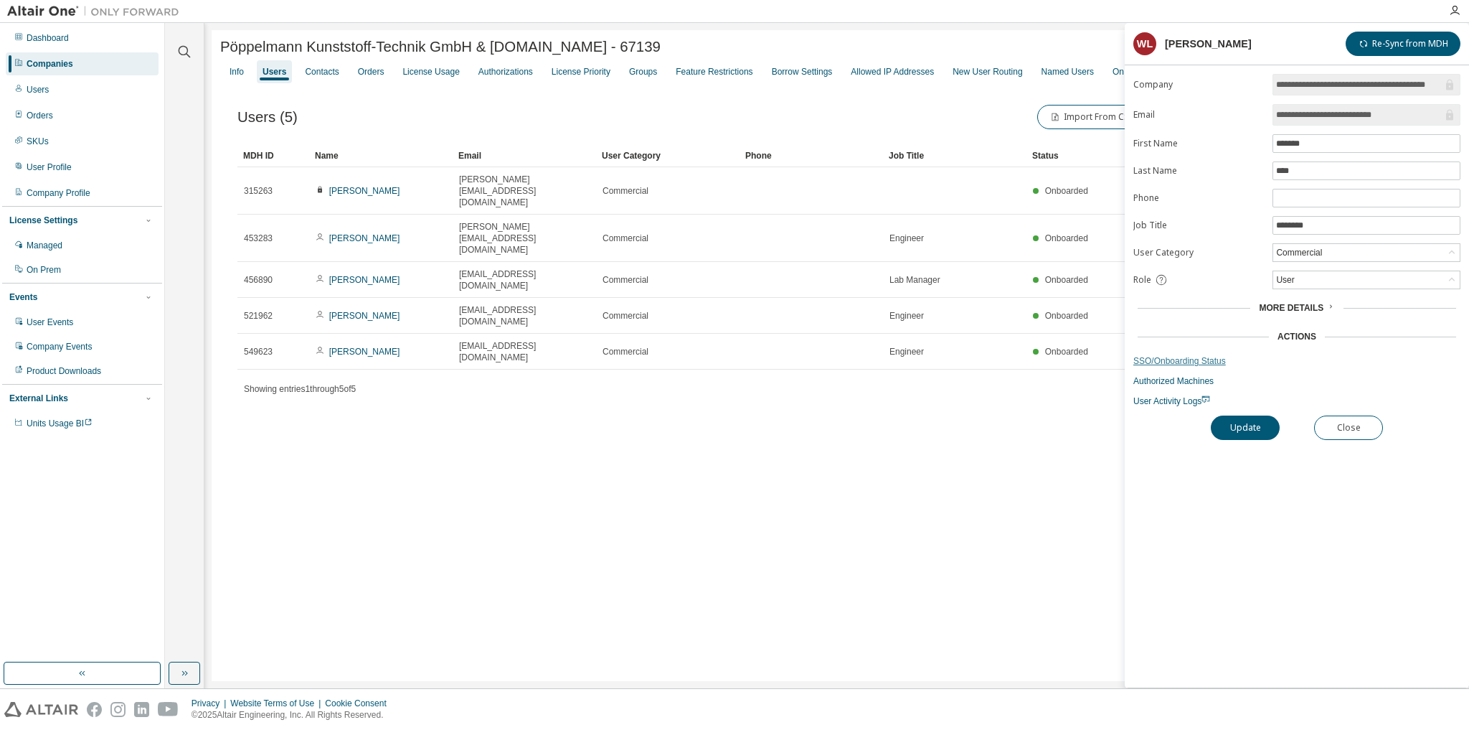
click at [1158, 358] on link "SSO/Onboarding Status" at bounding box center [1297, 360] width 327 height 11
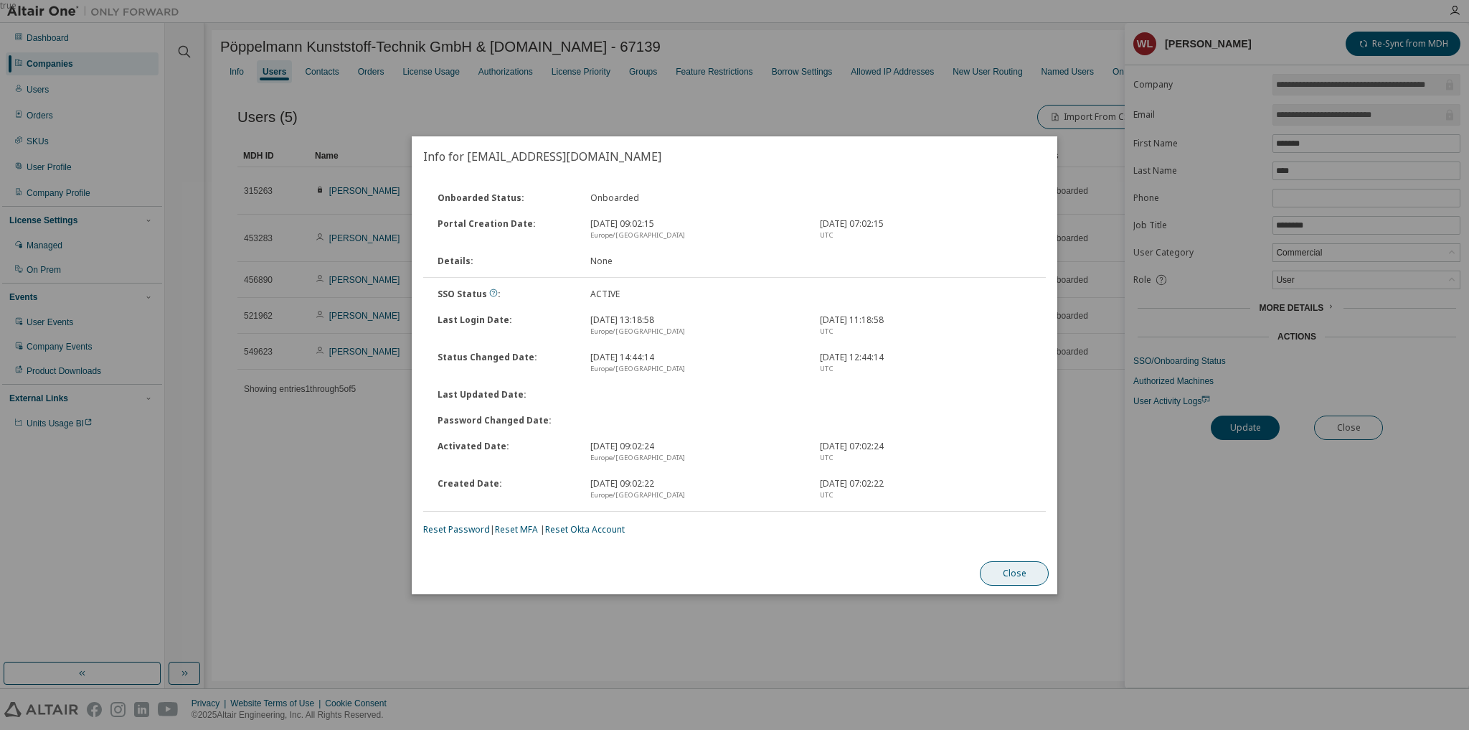
click at [1018, 574] on button "Close" at bounding box center [1014, 573] width 69 height 24
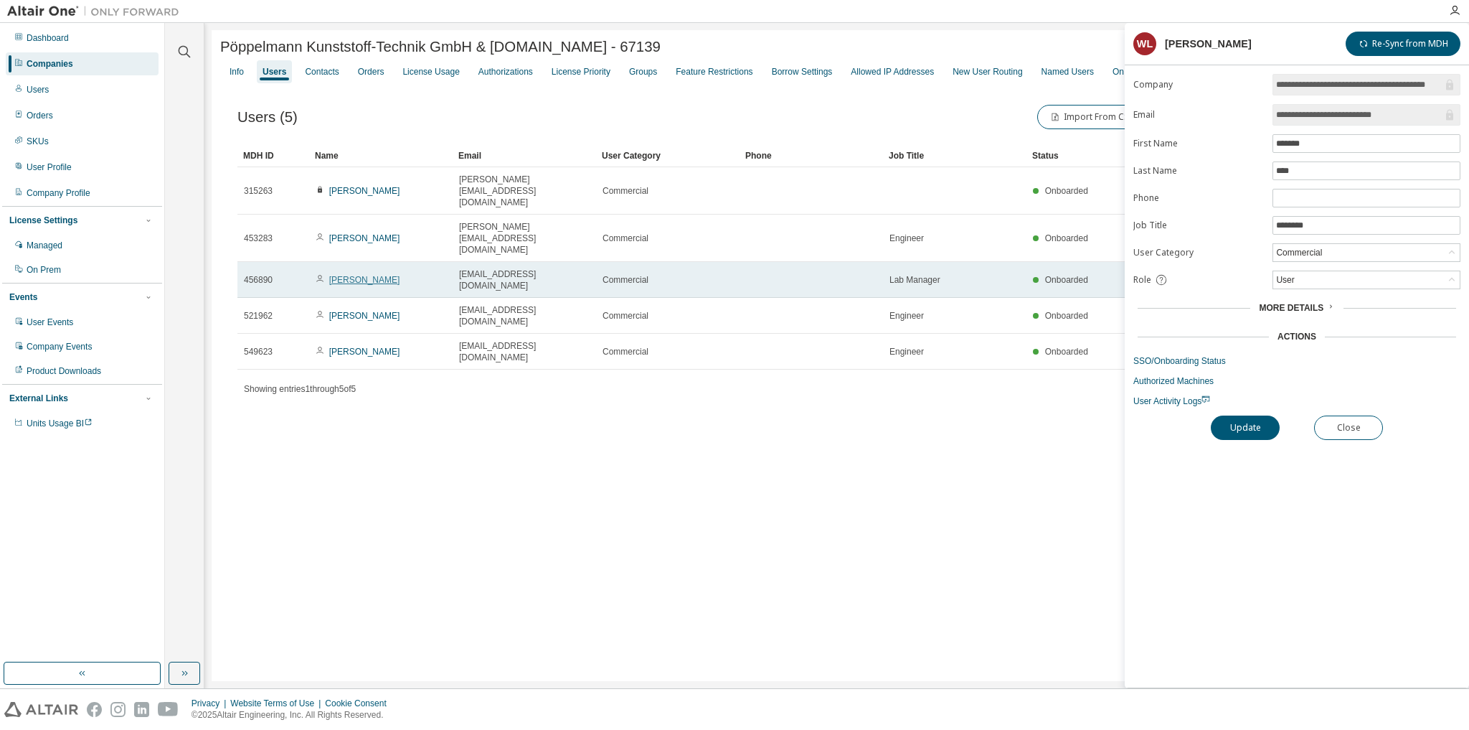
click at [382, 275] on link "Manfred Bremer" at bounding box center [364, 280] width 71 height 10
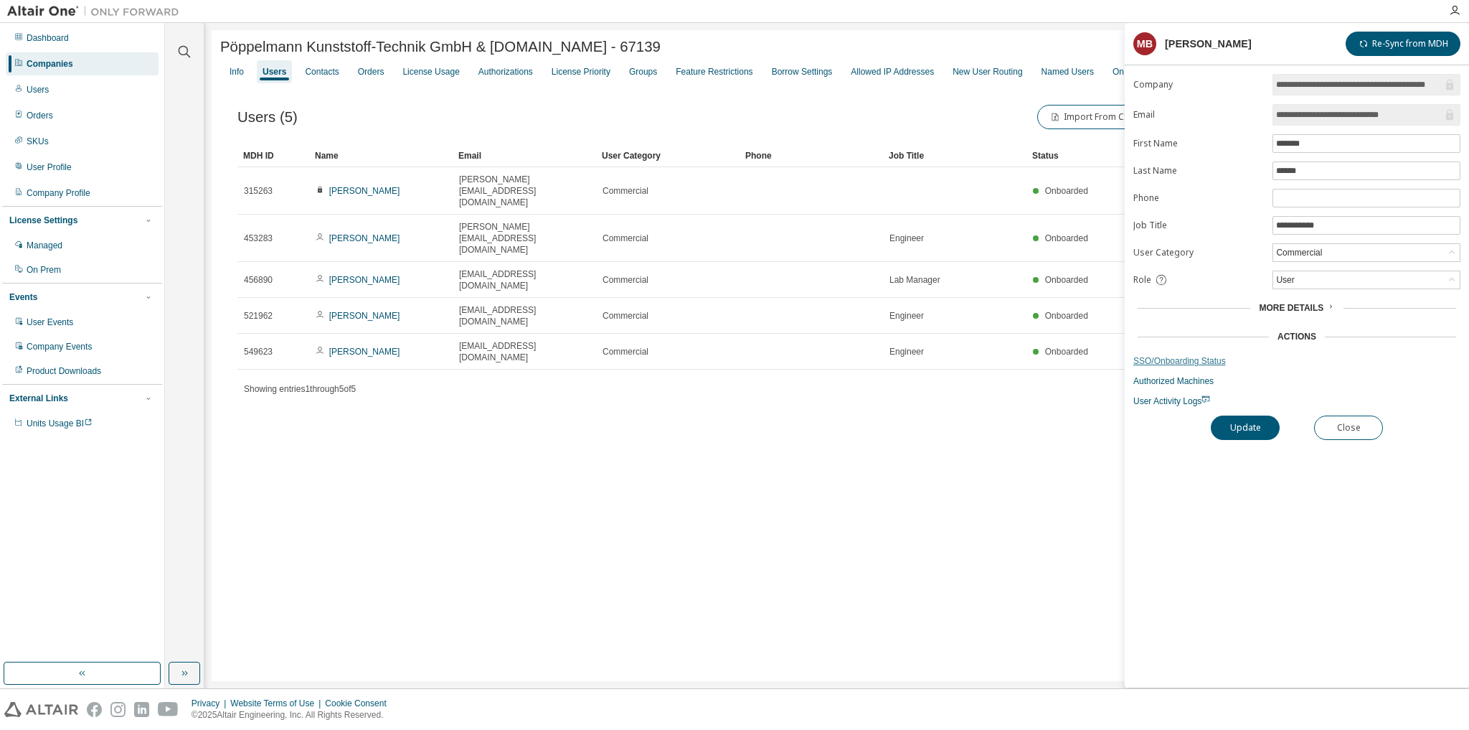
click at [1154, 357] on link "SSO/Onboarding Status" at bounding box center [1297, 360] width 327 height 11
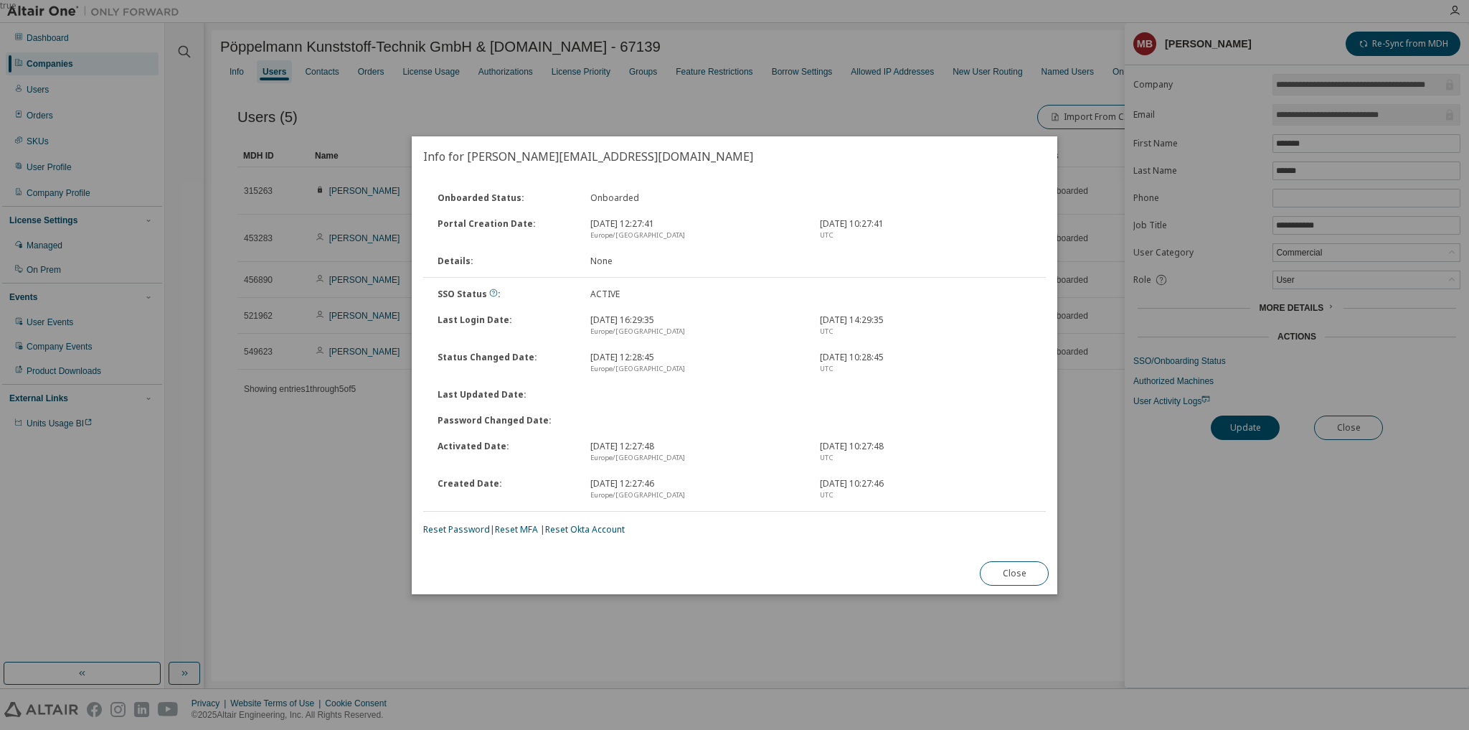
click at [1007, 566] on button "Close" at bounding box center [1014, 573] width 69 height 24
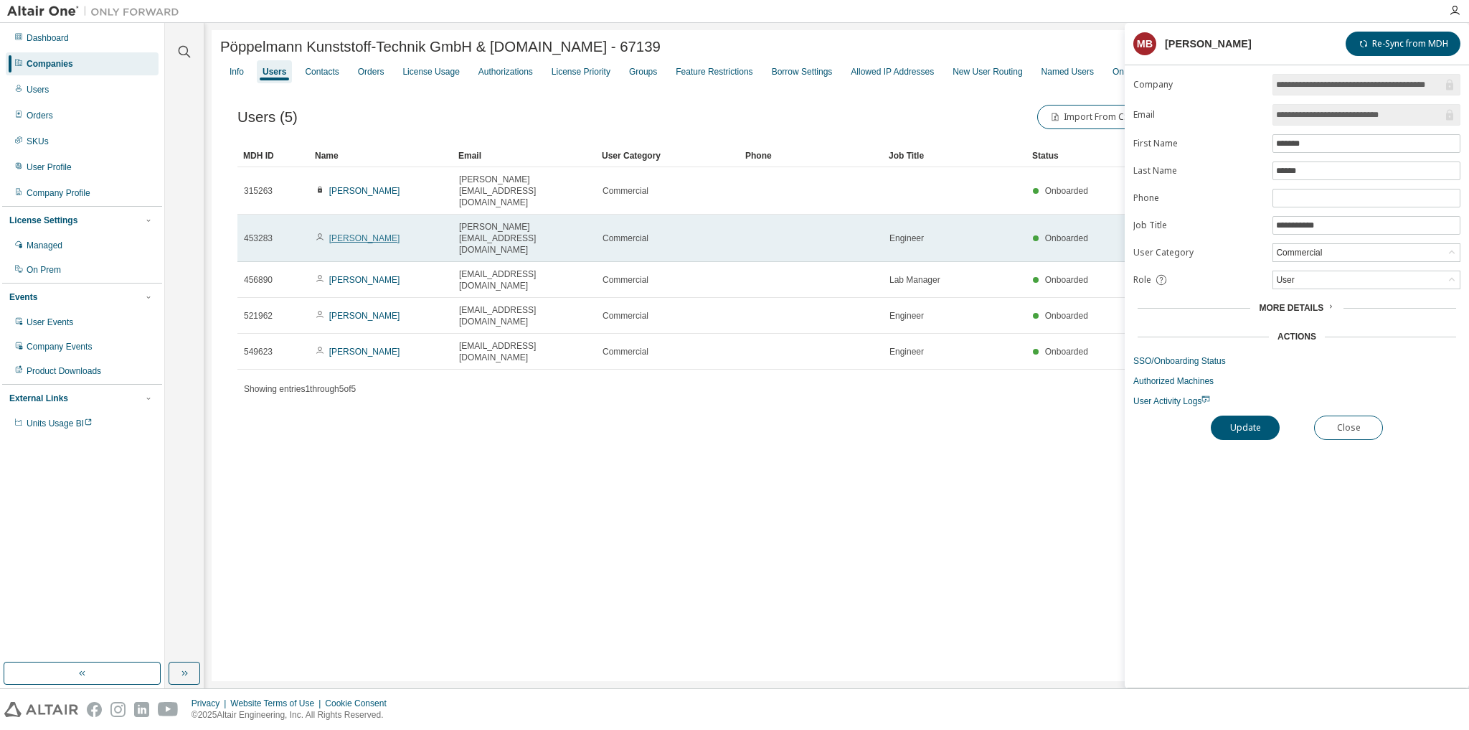
click at [373, 233] on link "Uwe Sandmann" at bounding box center [364, 238] width 71 height 10
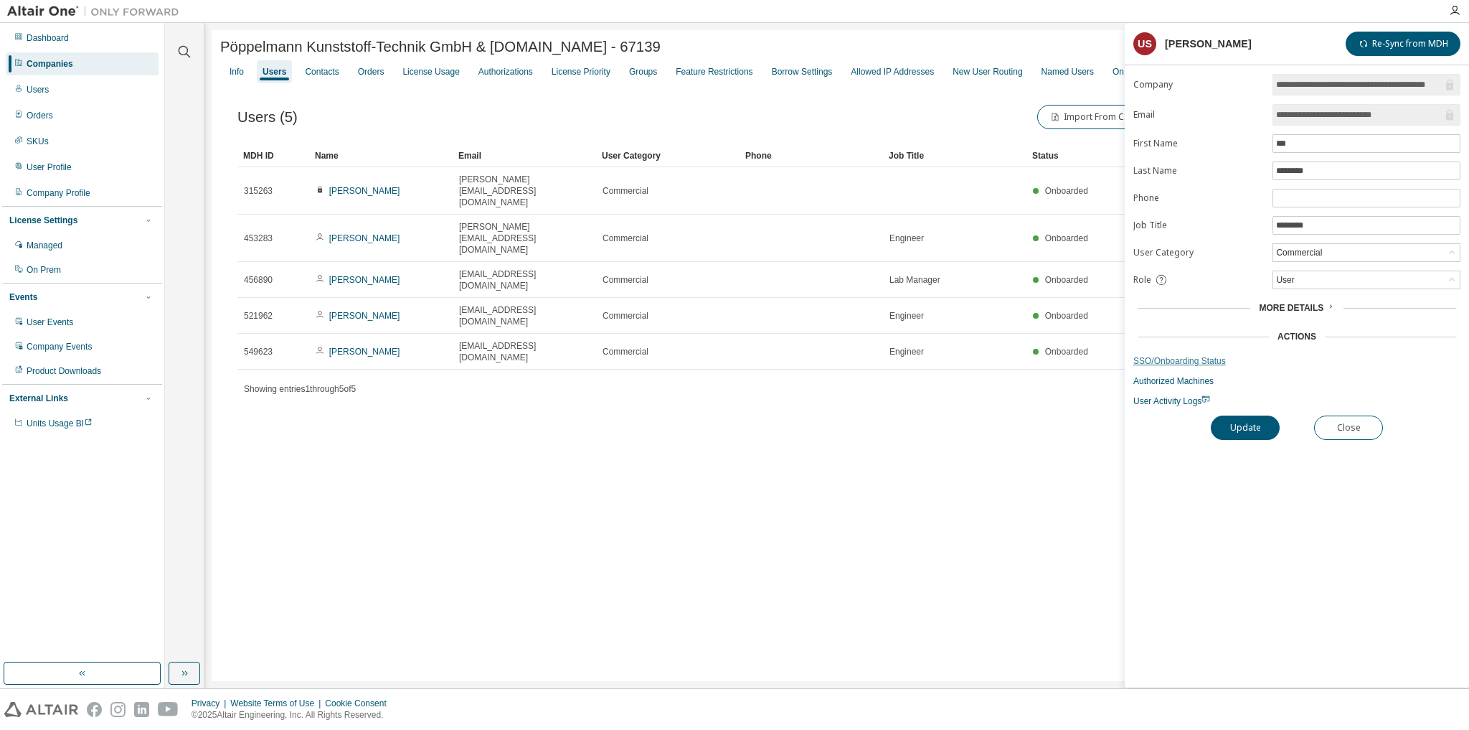
click at [1171, 360] on link "SSO/Onboarding Status" at bounding box center [1297, 360] width 327 height 11
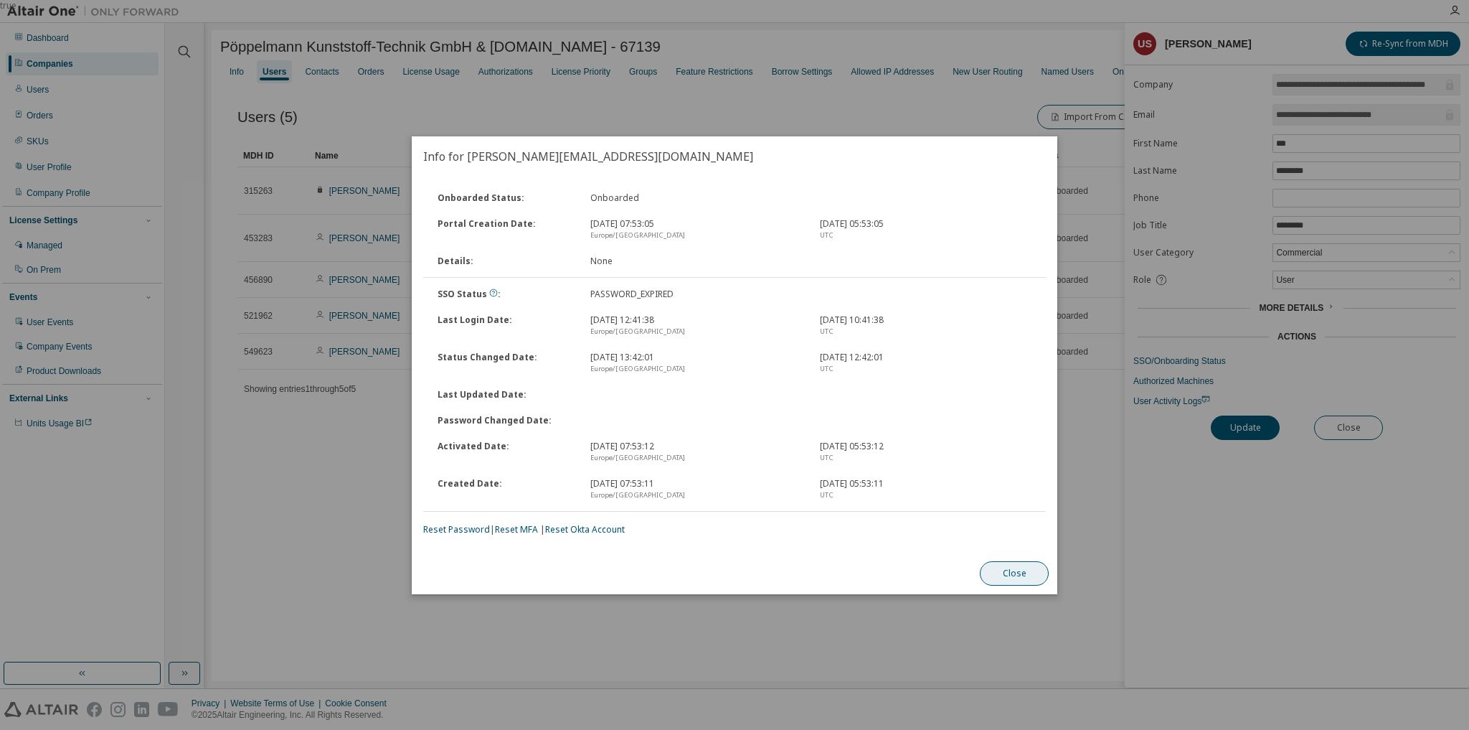
drag, startPoint x: 1007, startPoint y: 573, endPoint x: 1118, endPoint y: 492, distance: 137.2
click at [1011, 568] on button "Close" at bounding box center [1014, 573] width 69 height 24
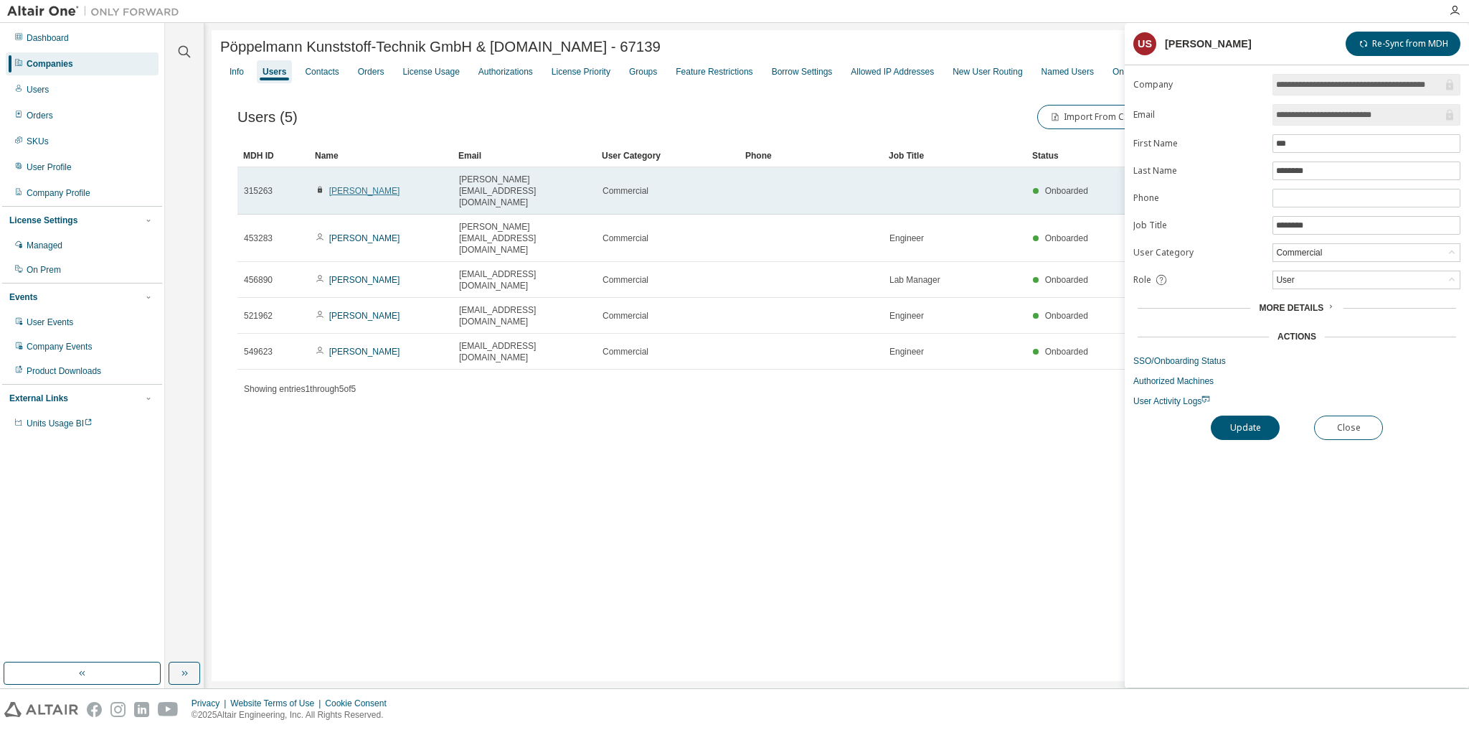
click at [346, 186] on link "Bernd Scheper" at bounding box center [364, 191] width 71 height 10
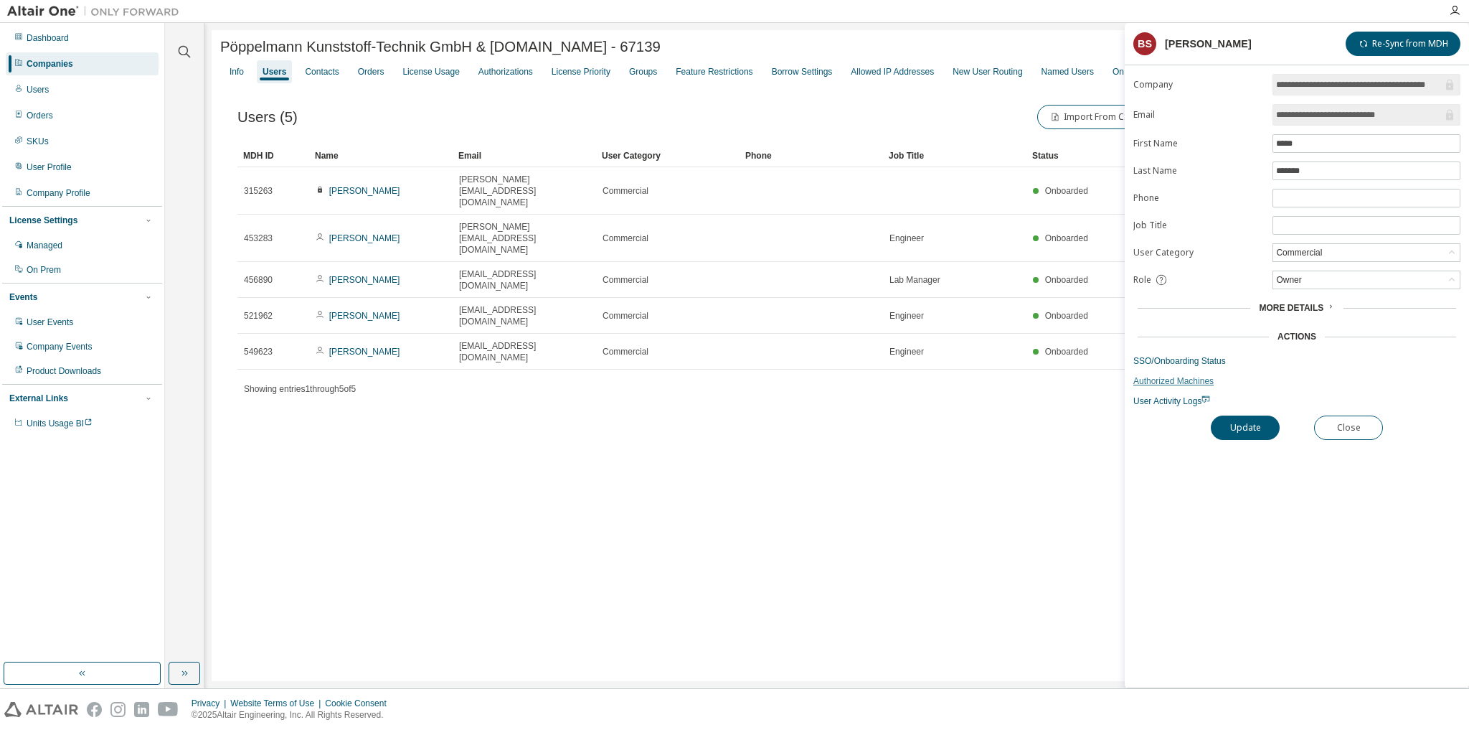
click at [1154, 378] on link "Authorized Machines" at bounding box center [1297, 380] width 327 height 11
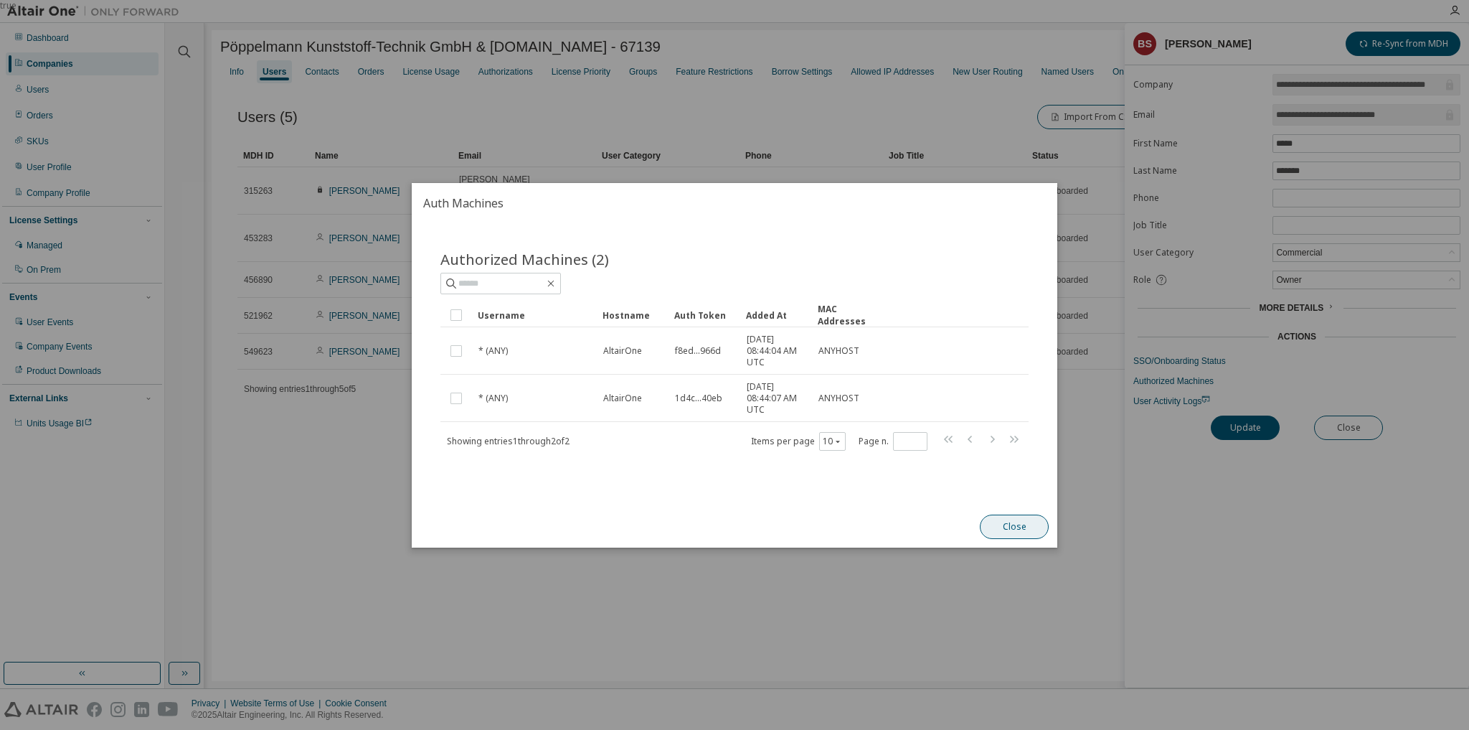
click at [1002, 521] on button "Close" at bounding box center [1014, 526] width 69 height 24
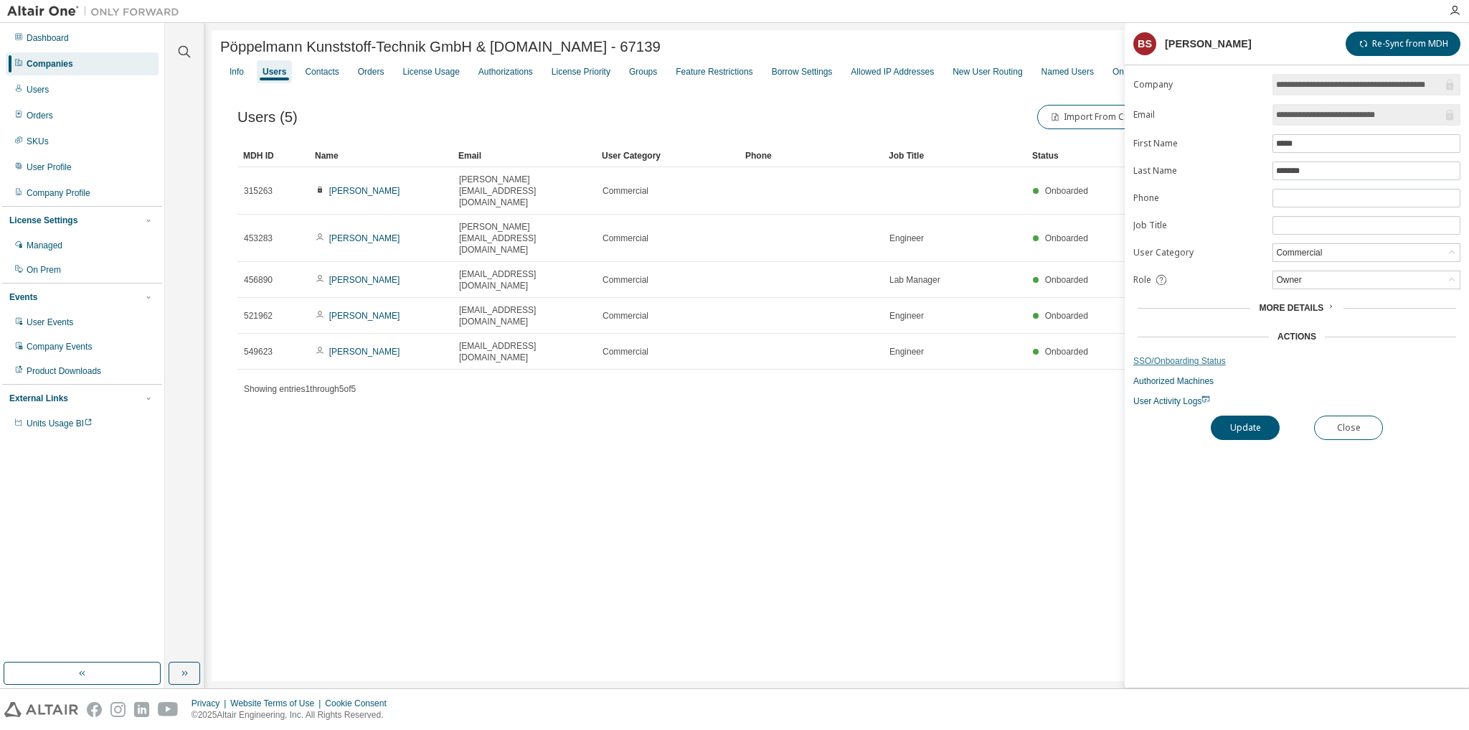
click at [1143, 359] on link "SSO/Onboarding Status" at bounding box center [1297, 360] width 327 height 11
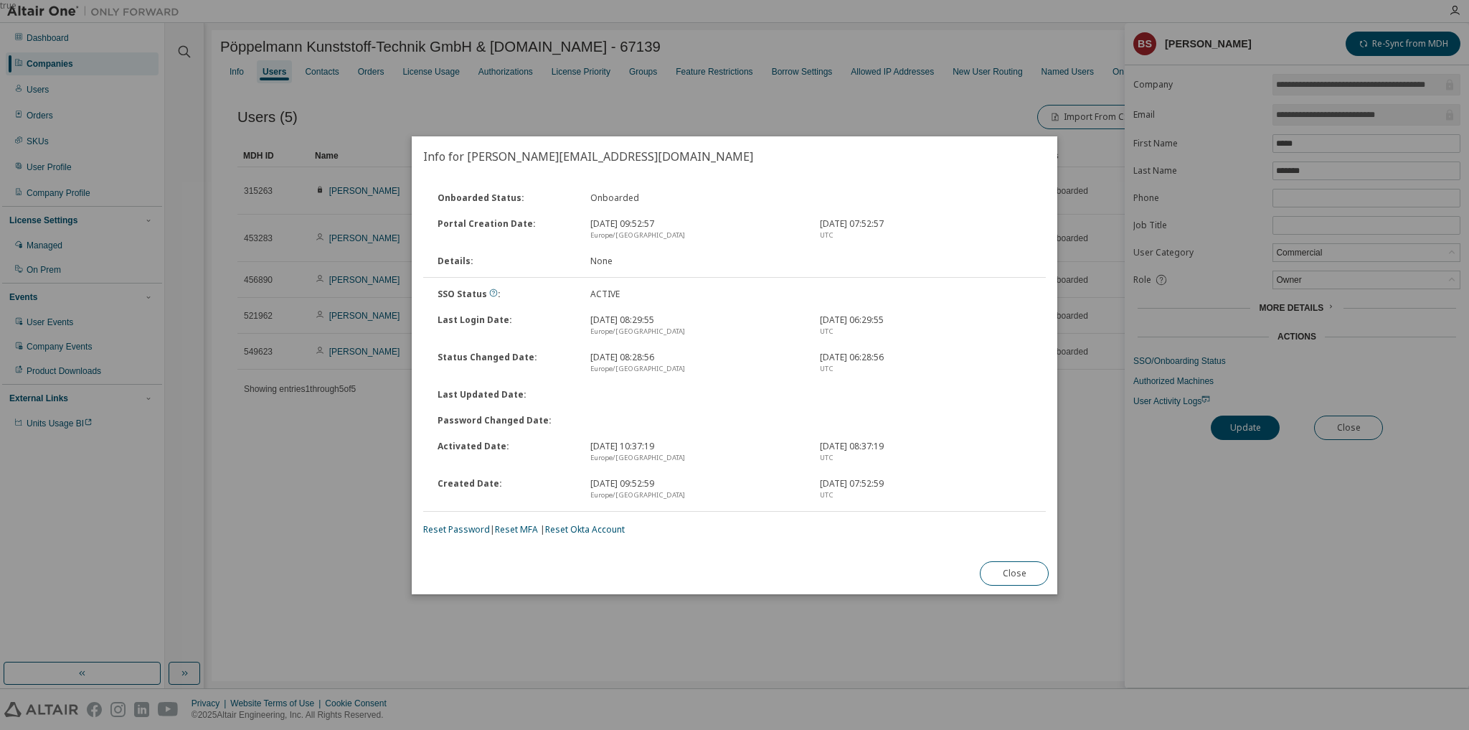
drag, startPoint x: 1026, startPoint y: 575, endPoint x: 989, endPoint y: 560, distance: 40.0
click at [1024, 575] on button "Close" at bounding box center [1014, 573] width 69 height 24
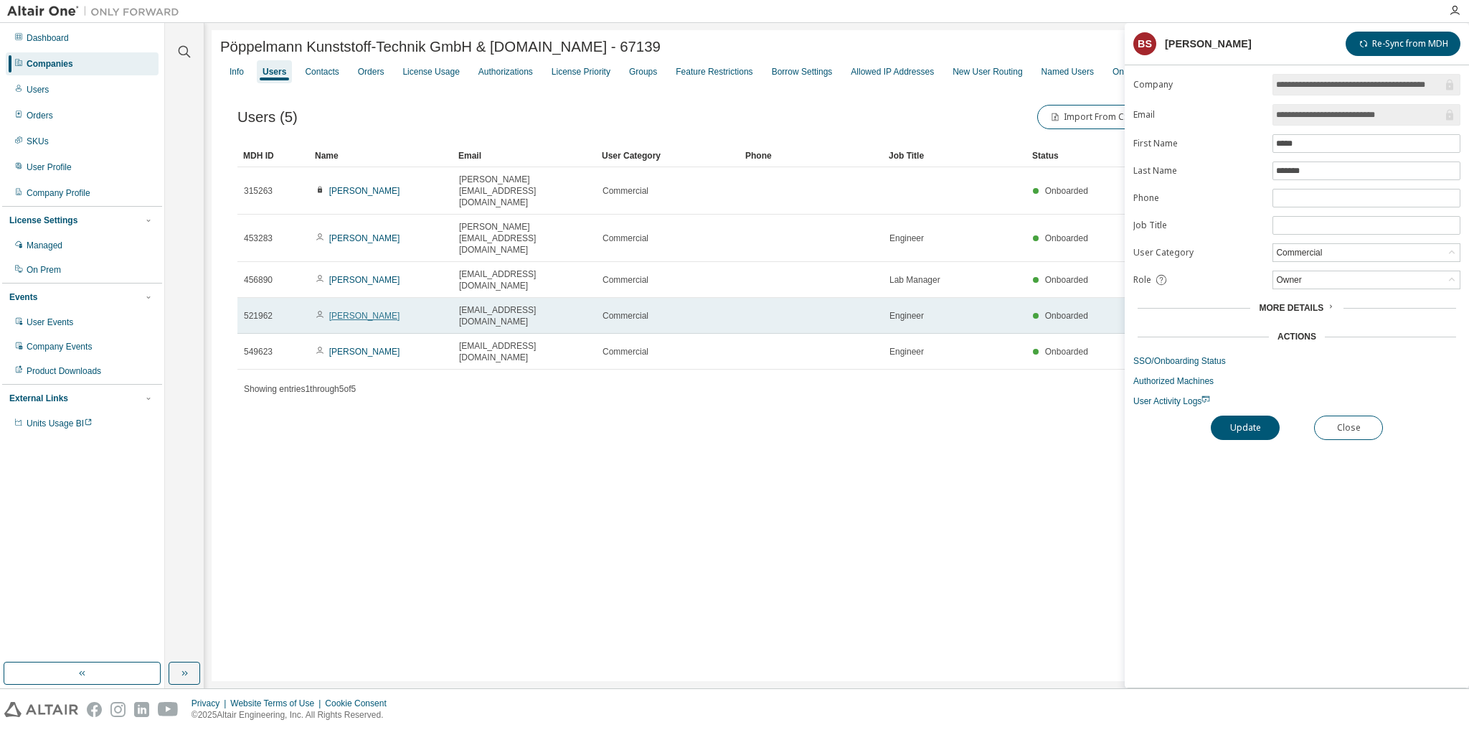
click at [344, 311] on link "Wilhelm Luft" at bounding box center [364, 316] width 71 height 10
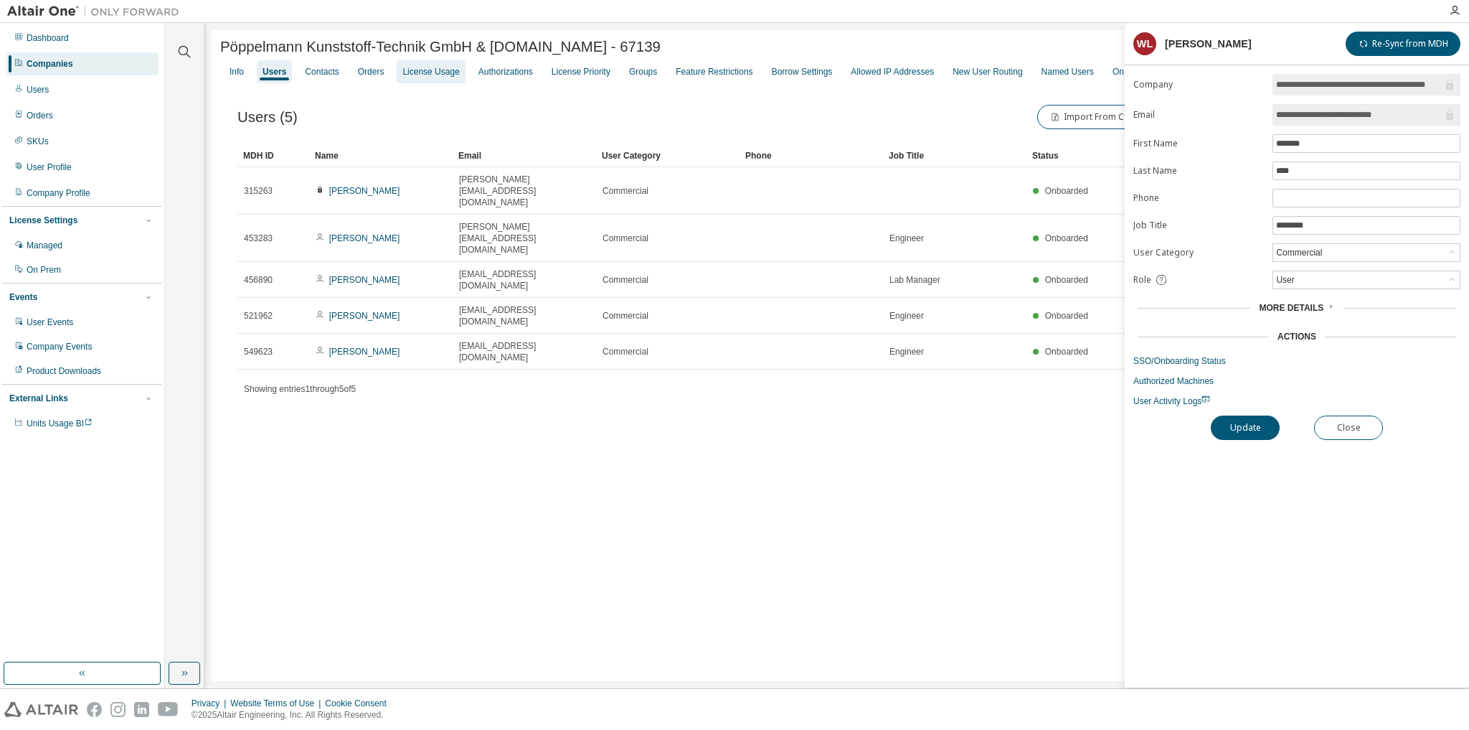
click at [433, 77] on div "License Usage" at bounding box center [430, 71] width 57 height 11
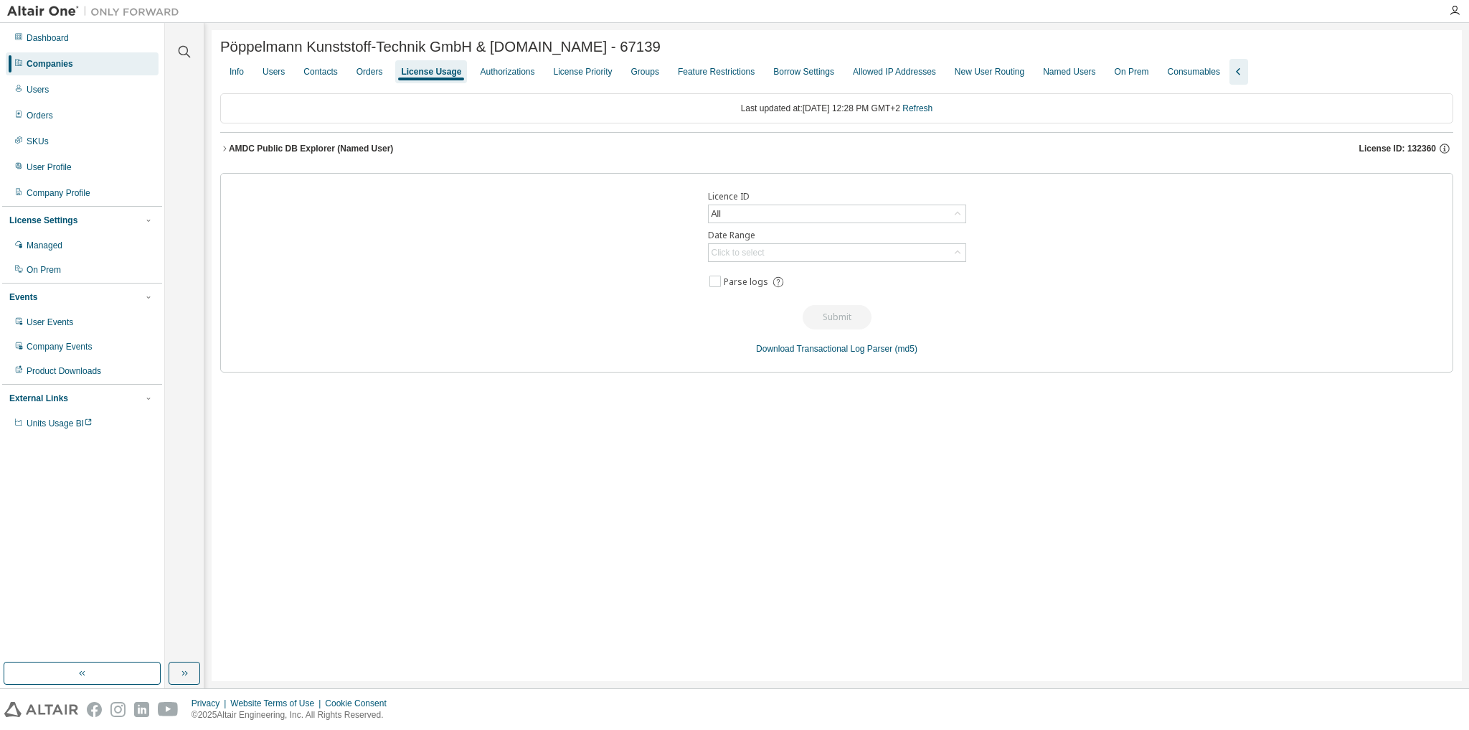
click at [364, 150] on div "AMDC Public DB Explorer (Named User)" at bounding box center [311, 148] width 164 height 11
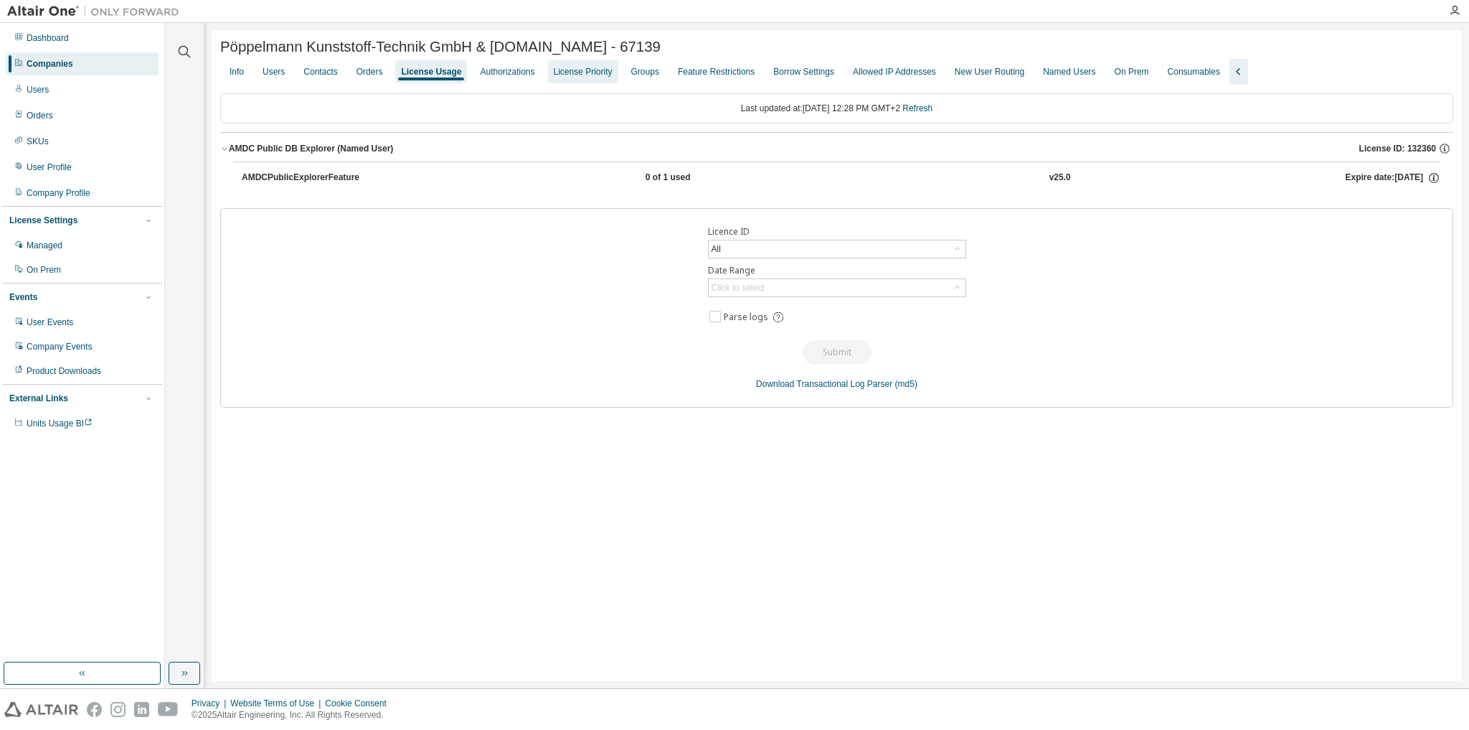
click at [588, 70] on div "License Priority" at bounding box center [583, 71] width 59 height 11
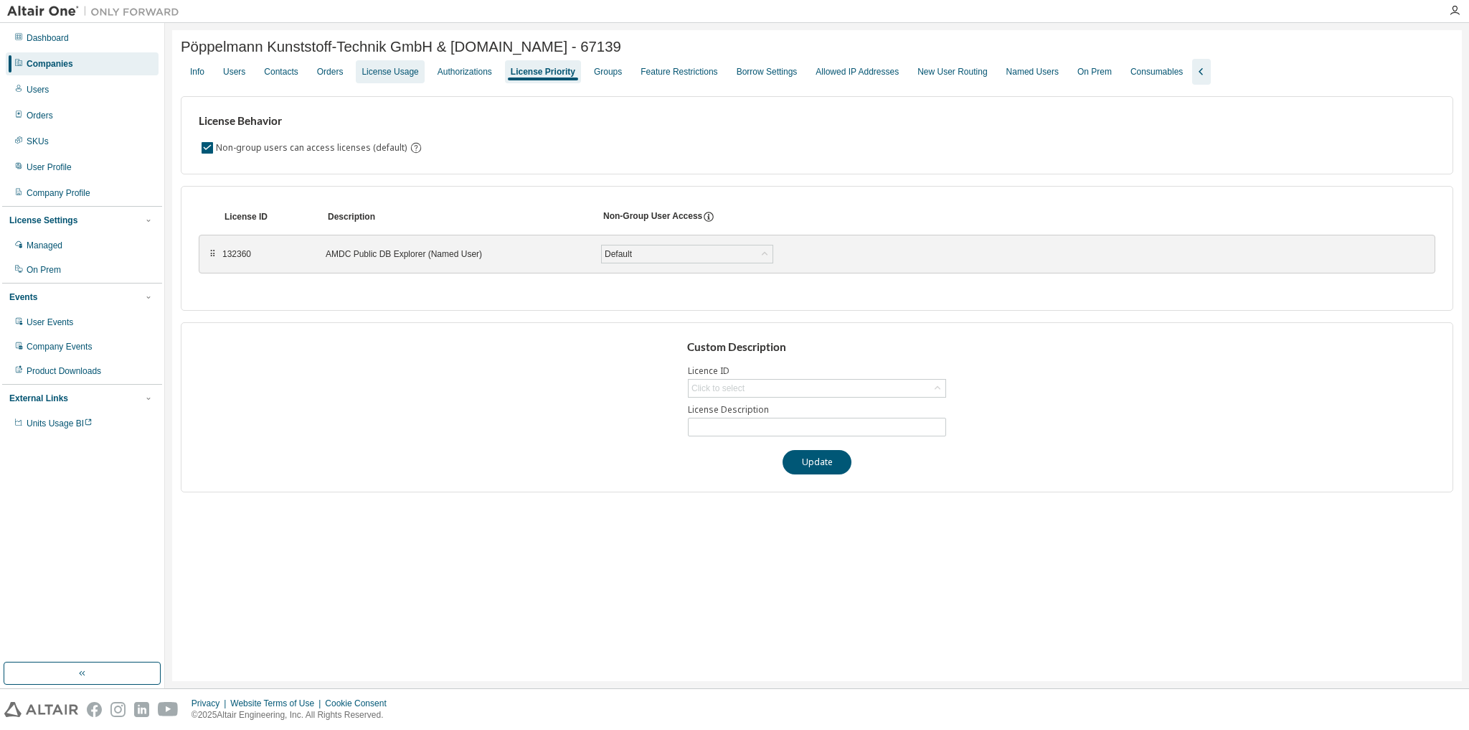
click at [382, 72] on div "License Usage" at bounding box center [390, 71] width 57 height 11
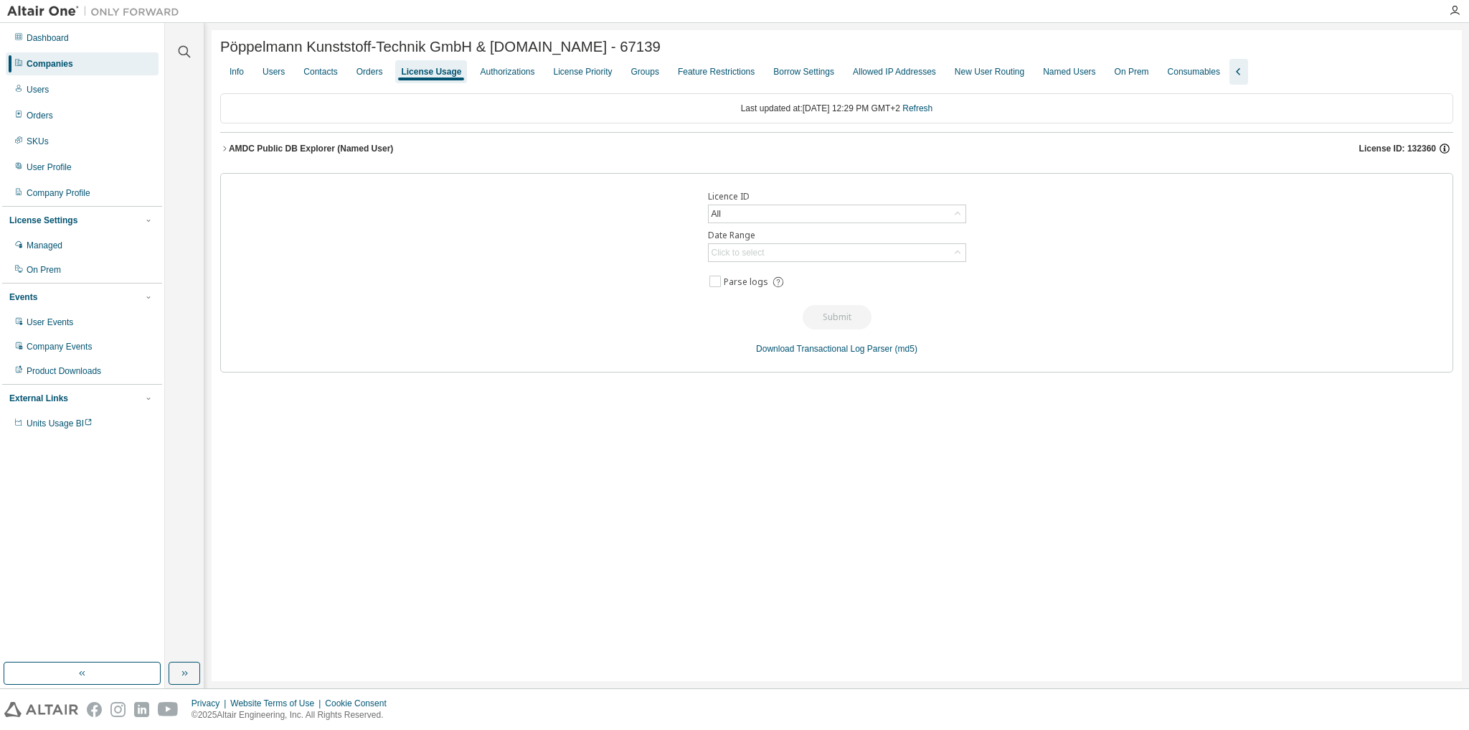
click at [1446, 148] on icon "button" at bounding box center [1444, 148] width 13 height 13
